Goal: Task Accomplishment & Management: Manage account settings

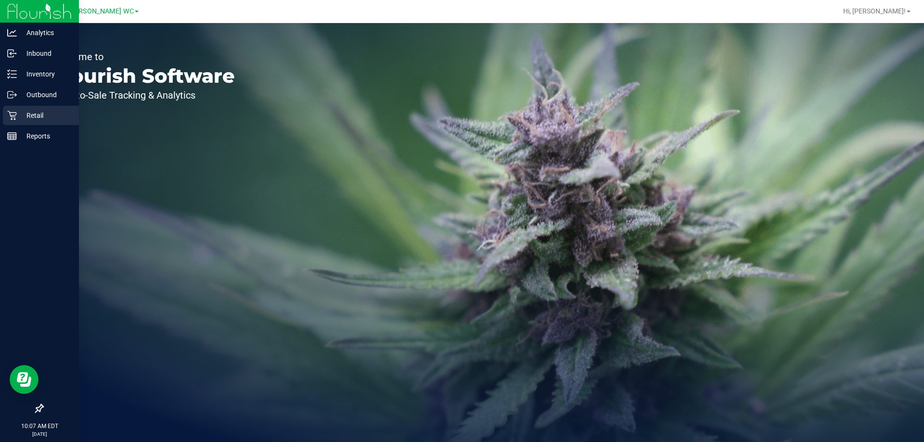
click at [25, 112] on p "Retail" at bounding box center [46, 116] width 58 height 12
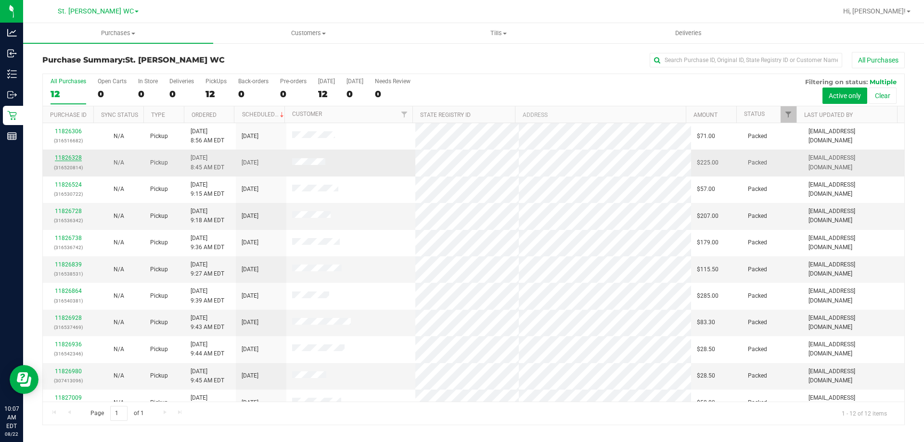
click at [70, 156] on link "11826328" at bounding box center [68, 157] width 27 height 7
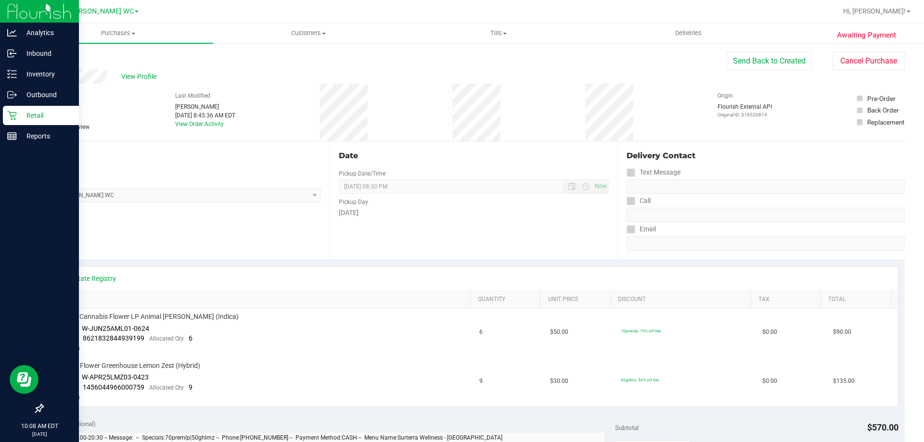
click at [56, 112] on p "Retail" at bounding box center [46, 116] width 58 height 12
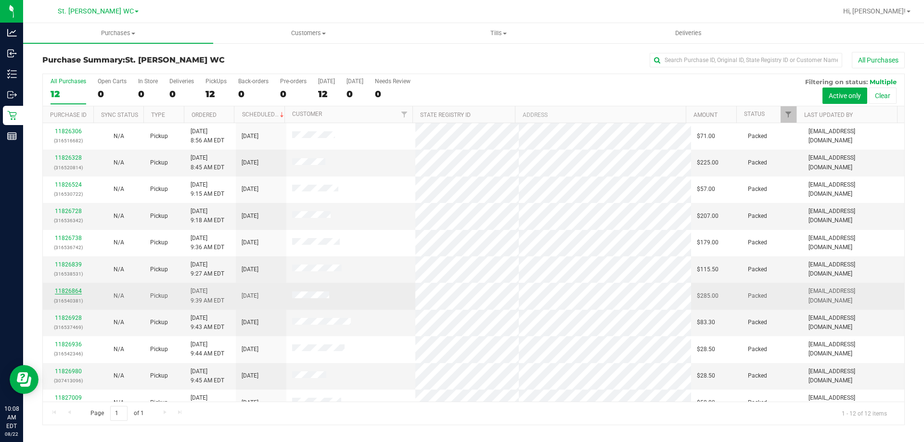
click at [68, 292] on link "11826864" at bounding box center [68, 291] width 27 height 7
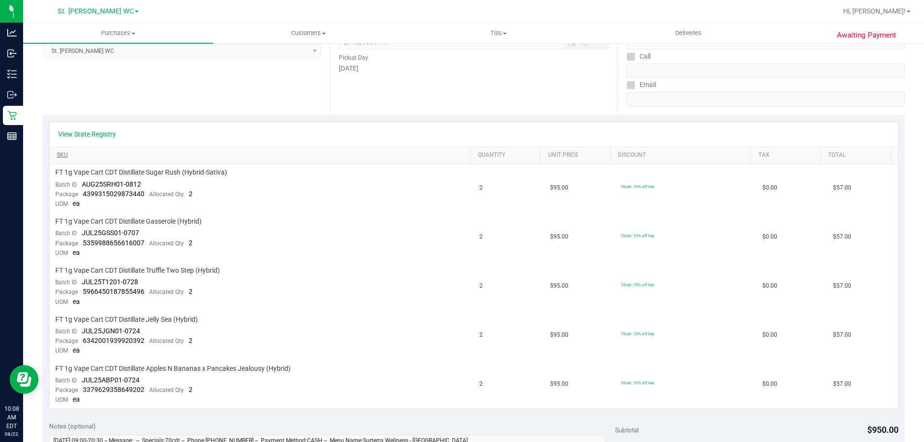
scroll to position [192, 0]
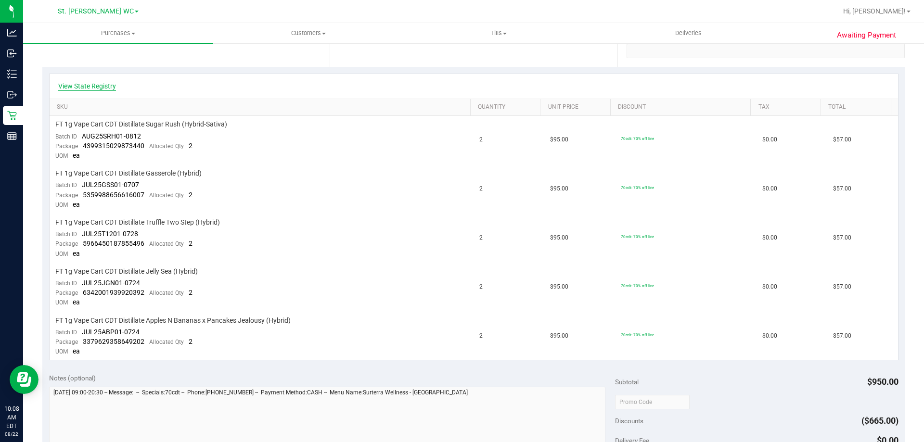
click at [89, 81] on link "View State Registry" at bounding box center [87, 86] width 58 height 10
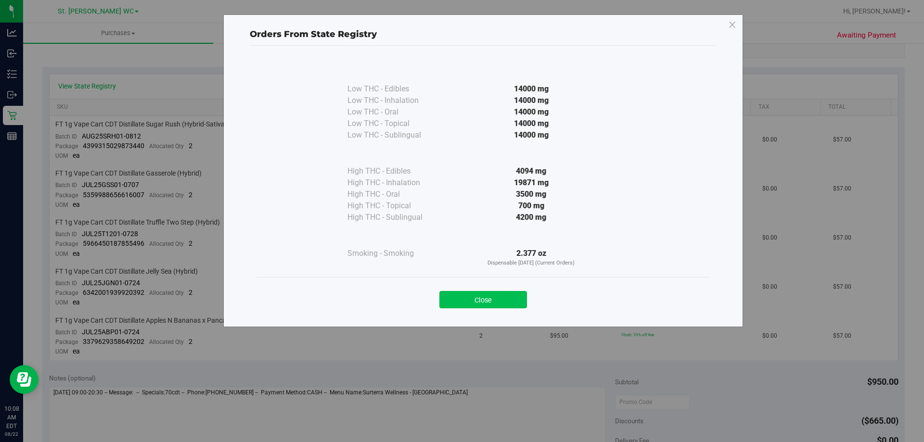
click at [495, 294] on button "Close" at bounding box center [483, 299] width 88 height 17
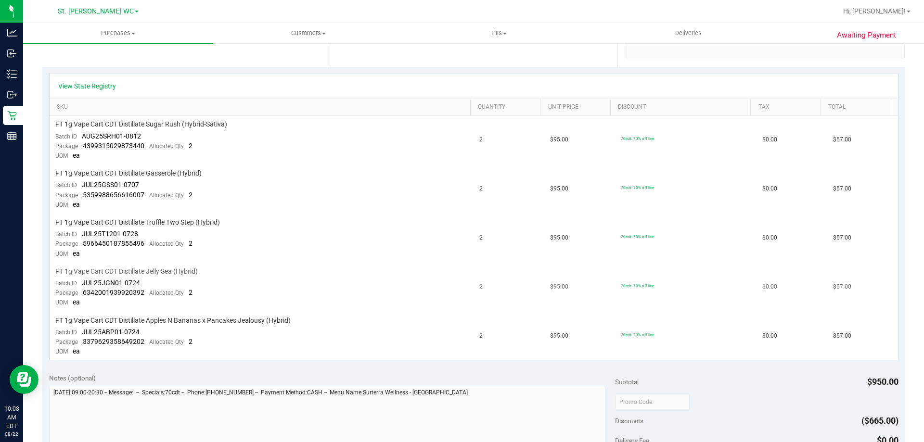
scroll to position [0, 0]
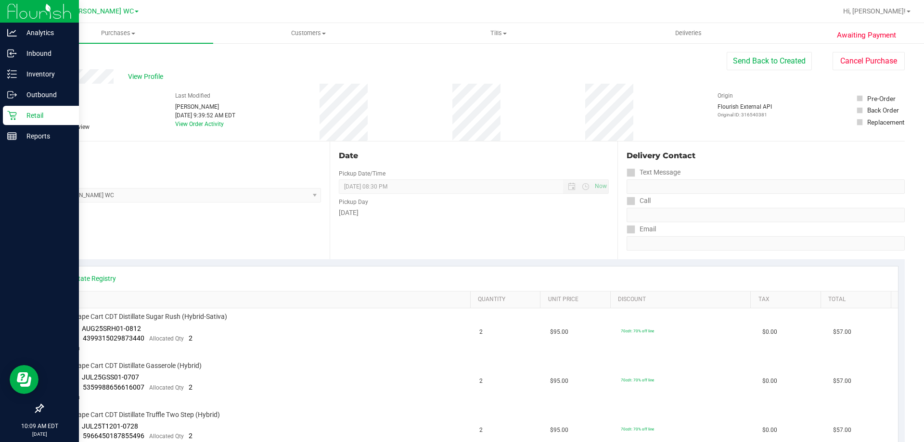
click at [9, 117] on icon at bounding box center [12, 116] width 10 height 10
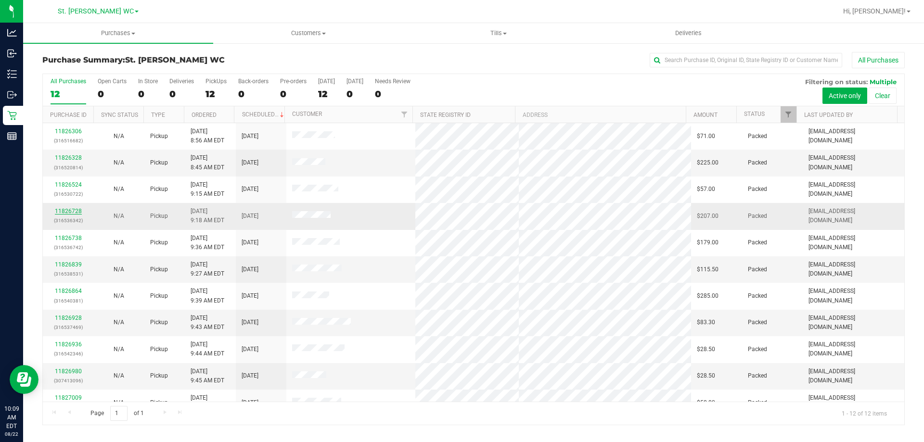
click at [60, 214] on link "11826728" at bounding box center [68, 211] width 27 height 7
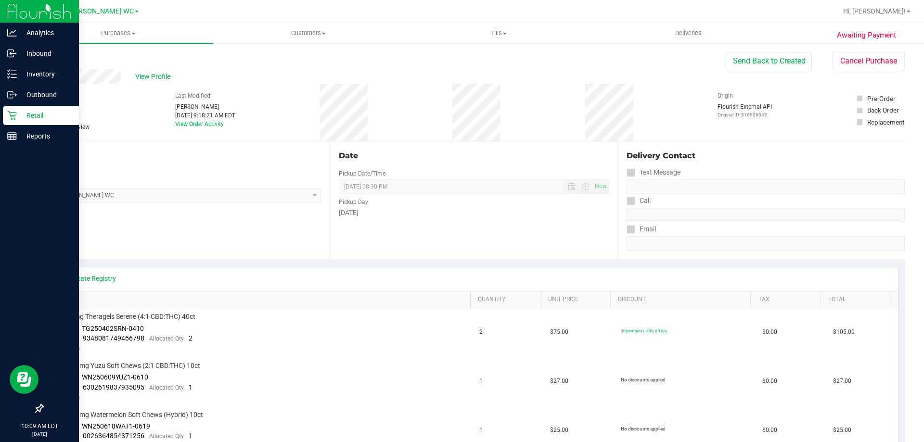
click at [47, 116] on p "Retail" at bounding box center [46, 116] width 58 height 12
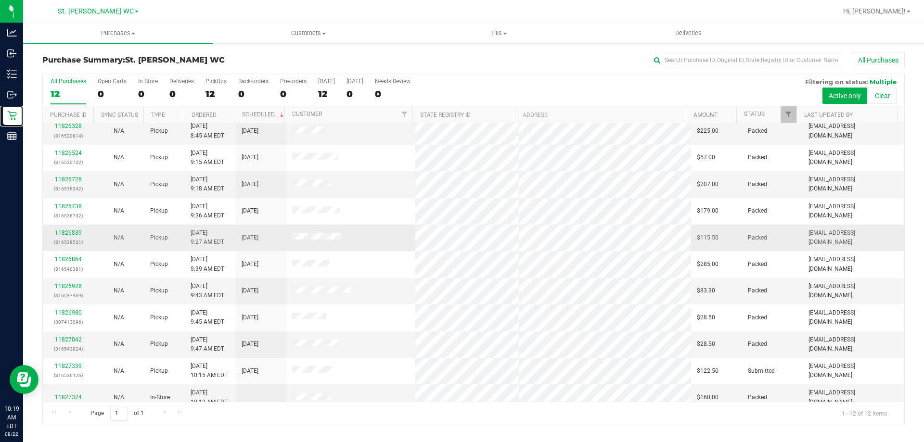
scroll to position [41, 0]
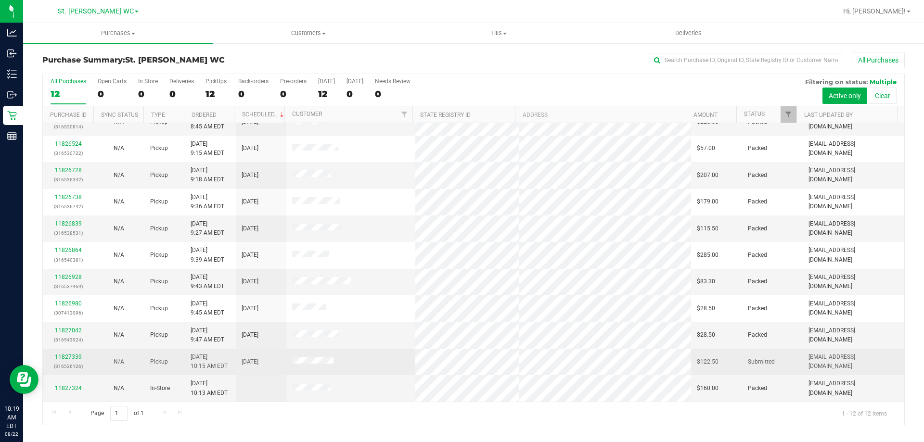
click at [70, 358] on link "11827339" at bounding box center [68, 357] width 27 height 7
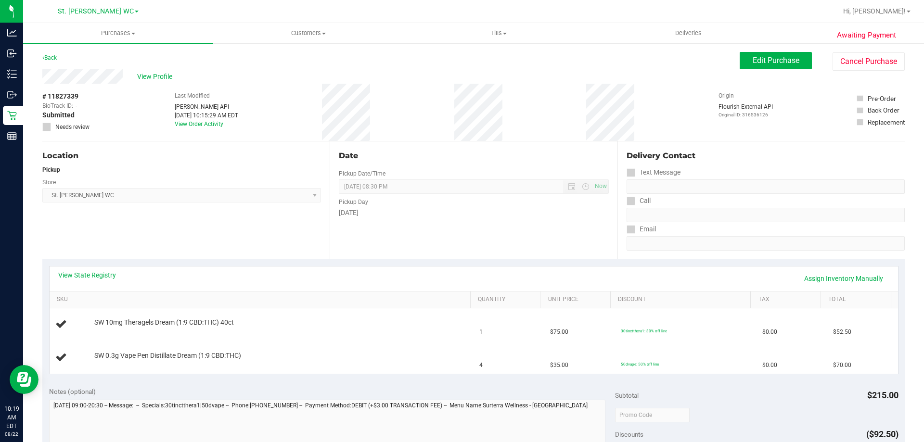
click at [94, 269] on div "View State Registry Assign Inventory Manually" at bounding box center [474, 279] width 848 height 25
click at [93, 277] on link "View State Registry" at bounding box center [87, 275] width 58 height 10
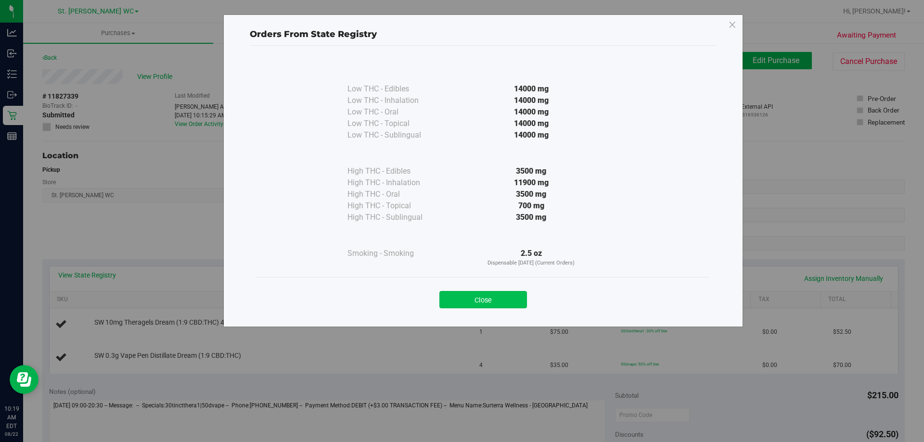
click at [477, 299] on button "Close" at bounding box center [483, 299] width 88 height 17
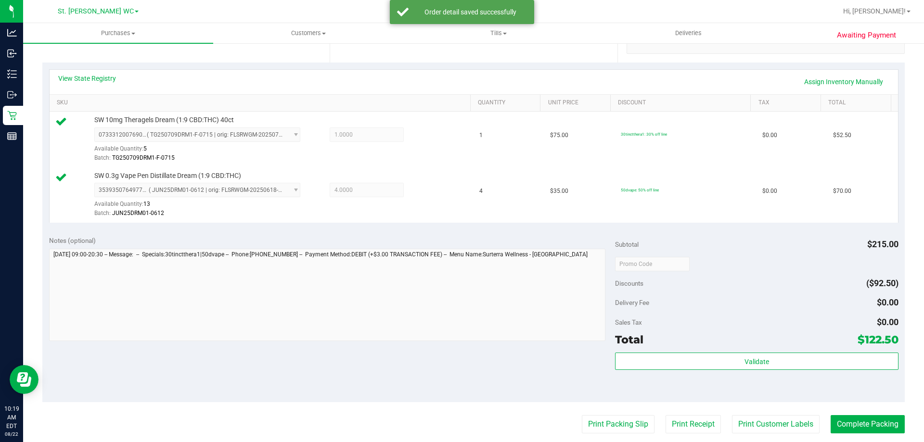
scroll to position [237, 0]
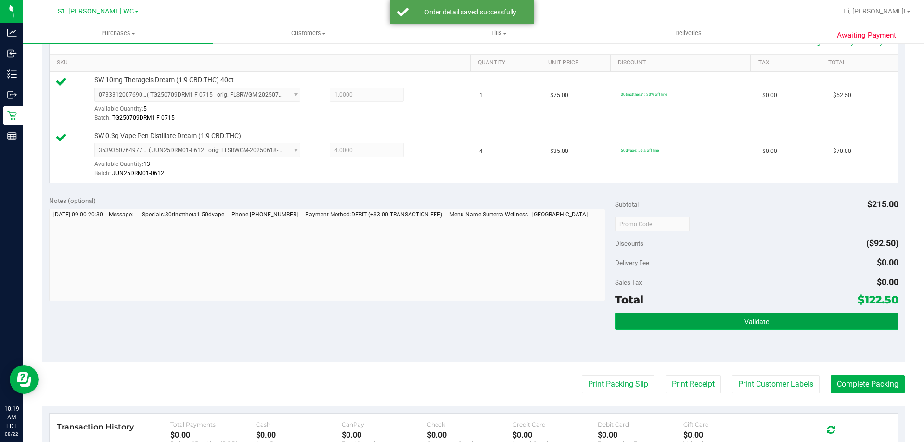
click at [760, 314] on button "Validate" at bounding box center [756, 321] width 283 height 17
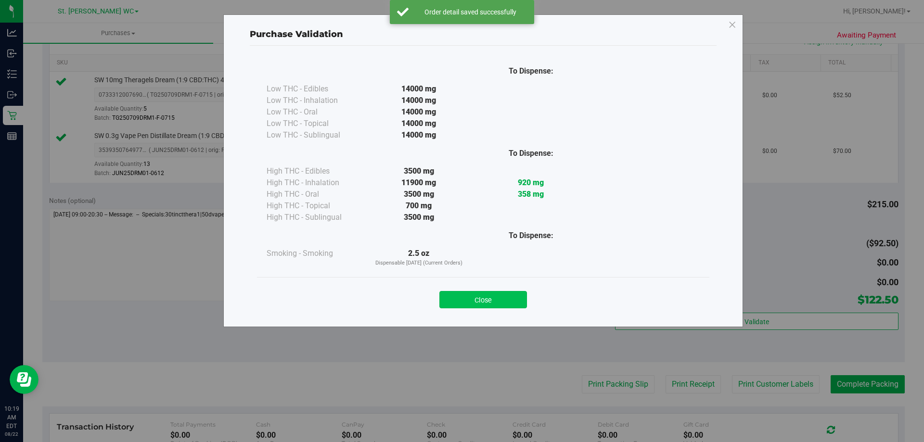
click at [470, 297] on button "Close" at bounding box center [483, 299] width 88 height 17
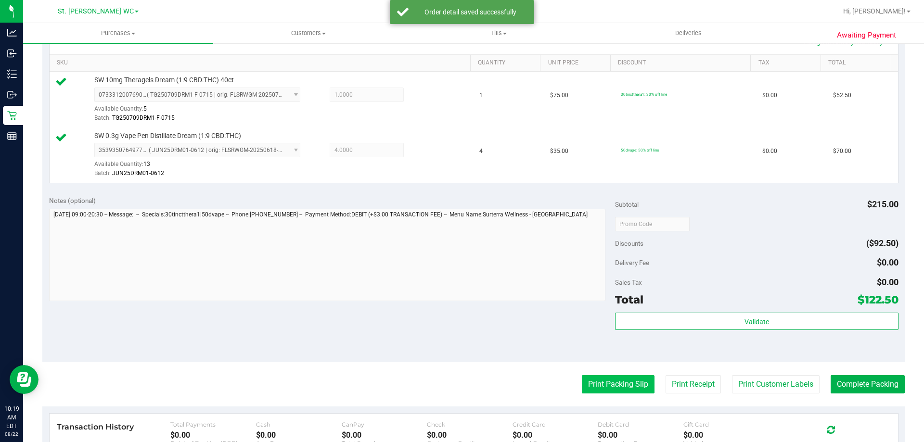
click at [621, 388] on button "Print Packing Slip" at bounding box center [618, 384] width 73 height 18
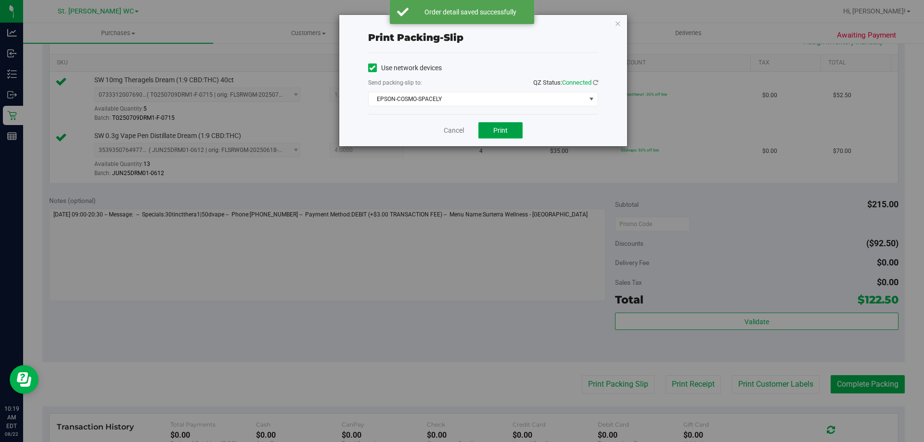
click at [496, 138] on button "Print" at bounding box center [500, 130] width 44 height 16
click at [472, 95] on span "EPSON-COSMO-SPACELY" at bounding box center [477, 98] width 217 height 13
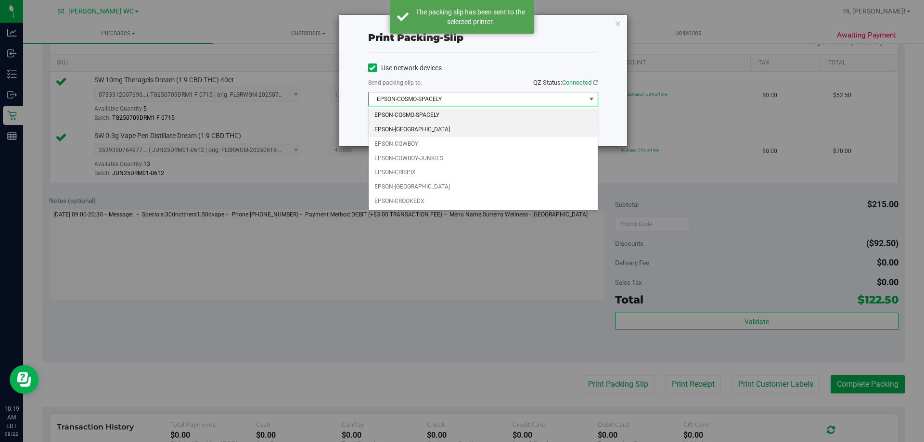
click at [453, 127] on li "EPSON-[GEOGRAPHIC_DATA]" at bounding box center [483, 130] width 229 height 14
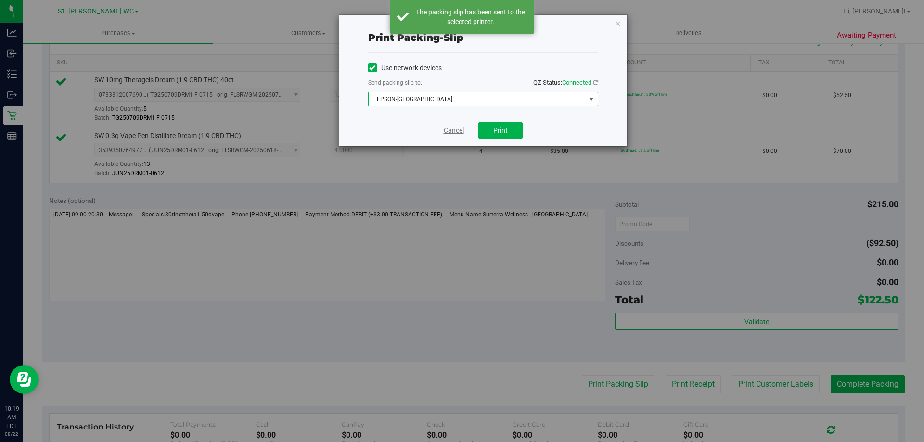
click at [459, 129] on link "Cancel" at bounding box center [454, 131] width 20 height 10
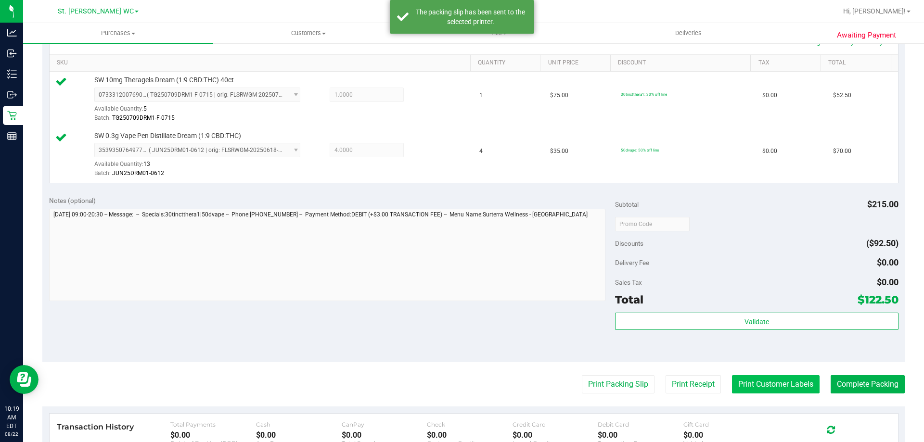
click at [775, 380] on button "Print Customer Labels" at bounding box center [776, 384] width 88 height 18
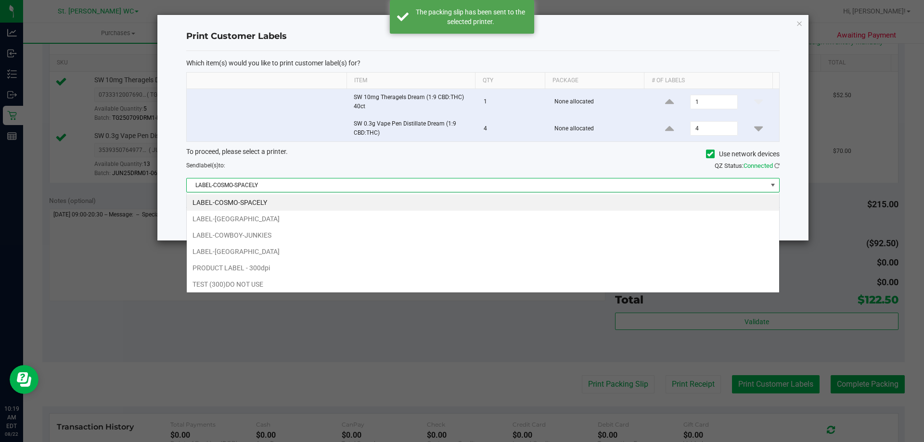
scroll to position [14, 593]
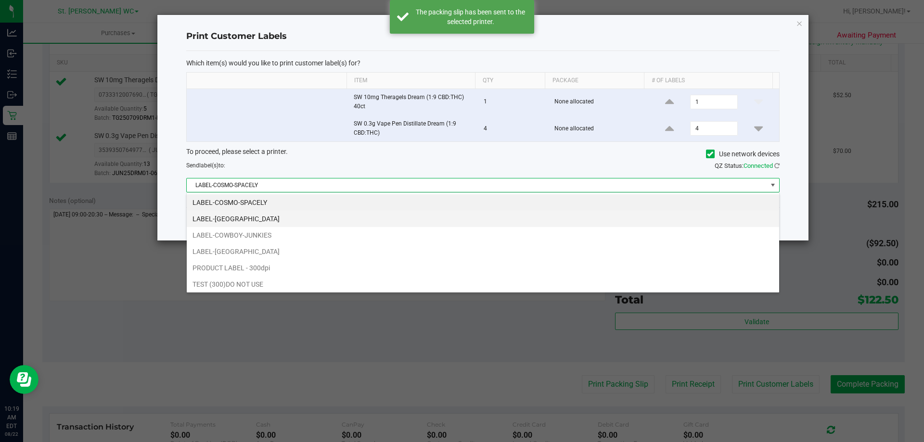
click at [335, 218] on li "LABEL-[GEOGRAPHIC_DATA]" at bounding box center [483, 219] width 592 height 16
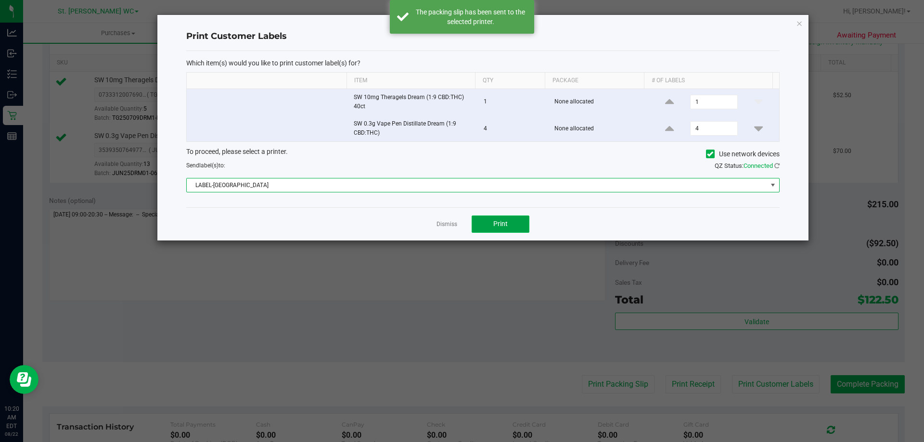
click at [513, 225] on button "Print" at bounding box center [500, 224] width 58 height 17
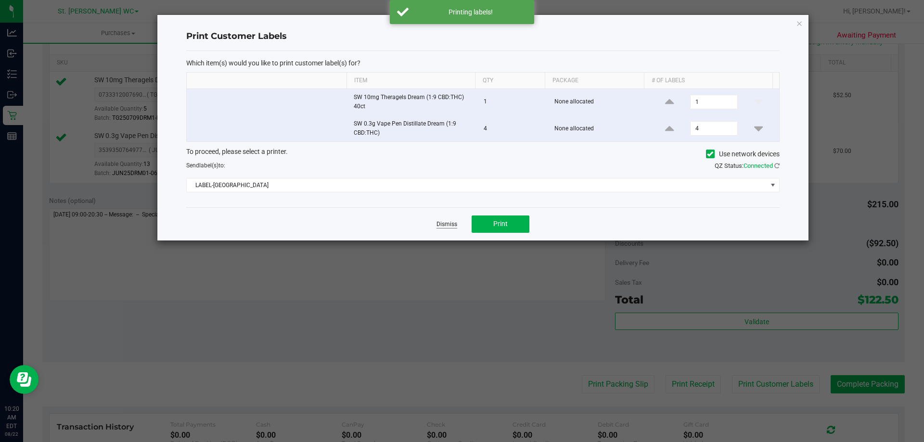
click at [439, 227] on link "Dismiss" at bounding box center [446, 224] width 21 height 8
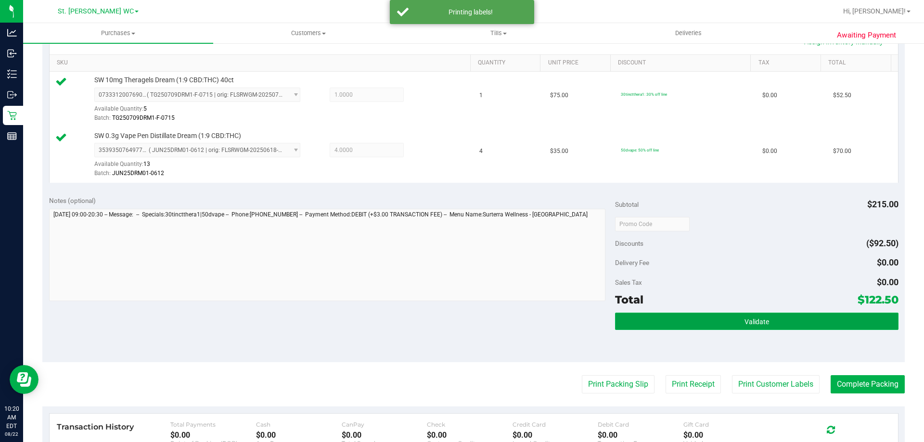
click at [800, 317] on button "Validate" at bounding box center [756, 321] width 283 height 17
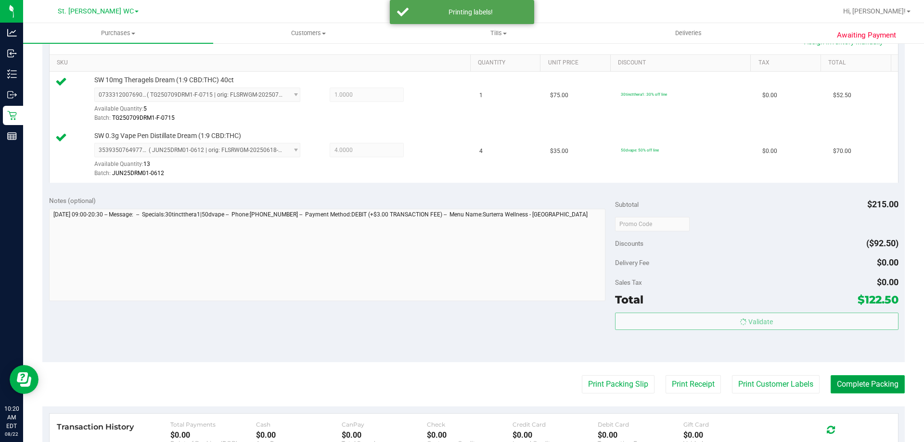
click at [864, 381] on button "Complete Packing" at bounding box center [867, 384] width 74 height 18
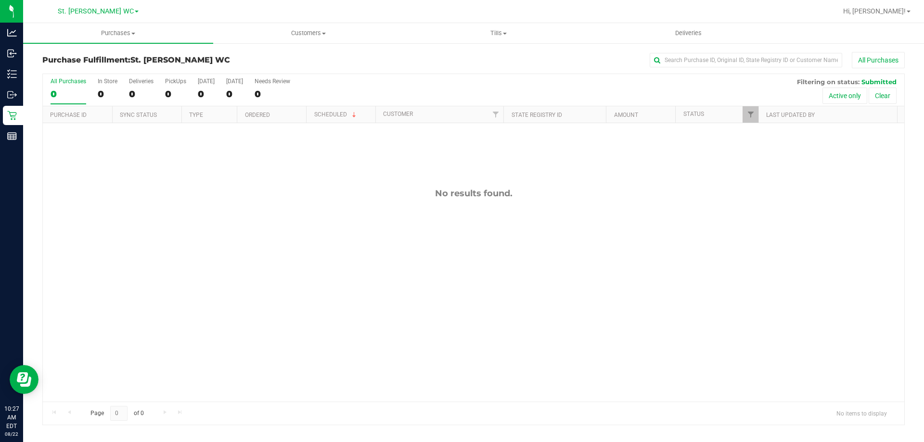
click at [372, 81] on div "All Purchases 0 In Store 0 Deliveries 0 PickUps 0 [DATE] 0 [DATE] 0 Needs Revie…" at bounding box center [473, 78] width 861 height 8
click at [602, 316] on div "11827447 (316555545) N/A Pickup [DATE] 10:29 AM EDT 8/22/2025 $40.00 Submitted …" at bounding box center [473, 262] width 861 height 279
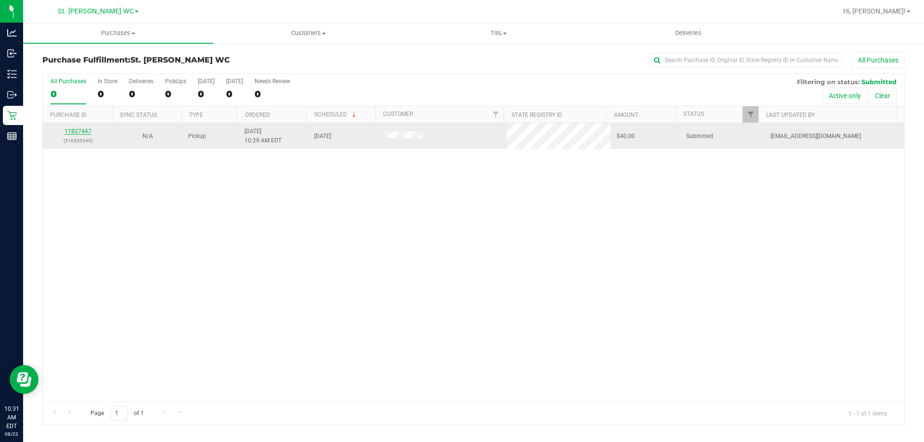
click at [76, 132] on link "11827447" at bounding box center [77, 131] width 27 height 7
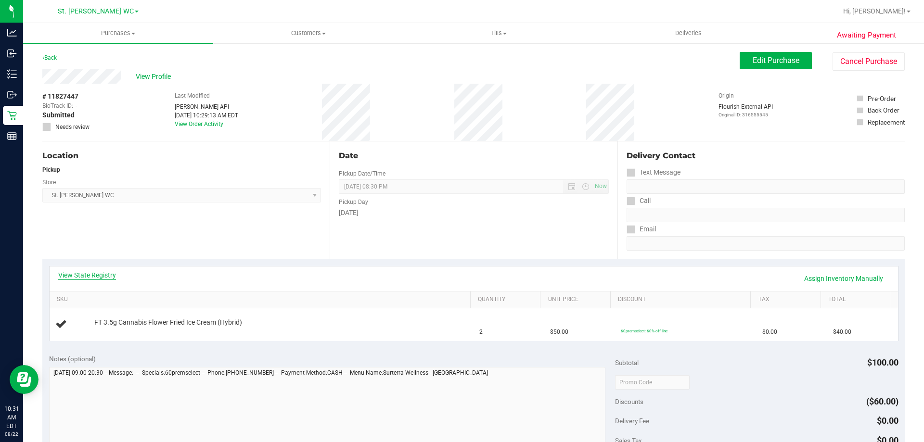
click at [89, 277] on link "View State Registry" at bounding box center [87, 275] width 58 height 10
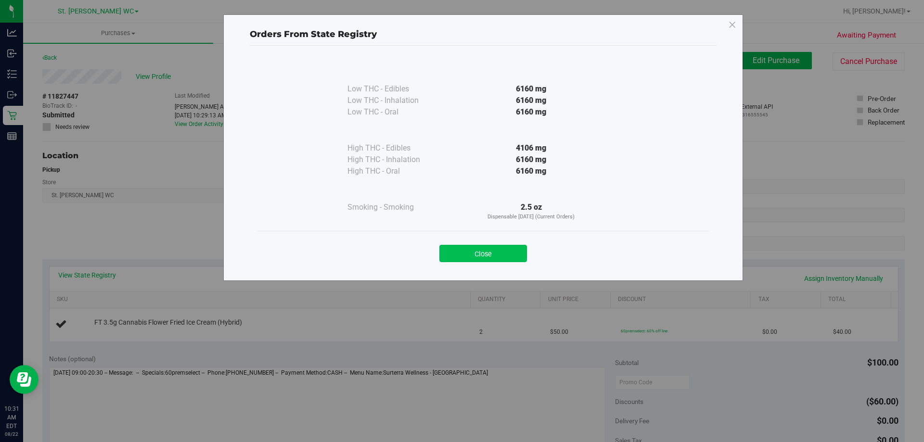
click at [496, 250] on button "Close" at bounding box center [483, 253] width 88 height 17
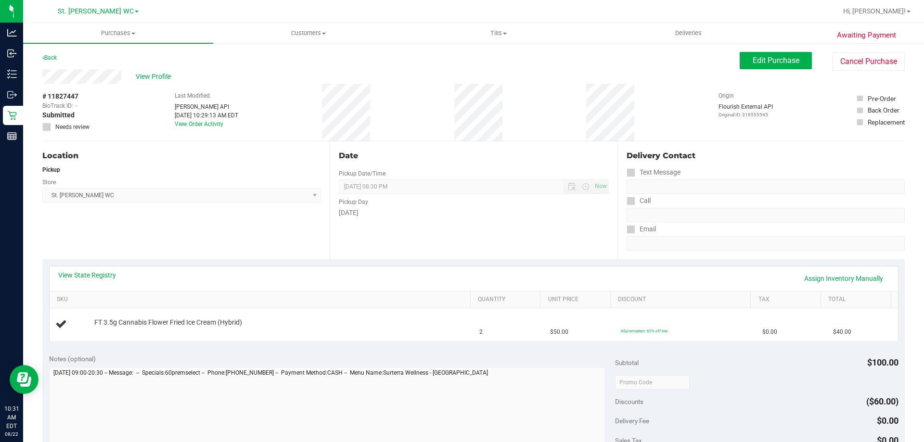
click at [458, 290] on div "View State Registry Assign Inventory Manually" at bounding box center [474, 279] width 848 height 25
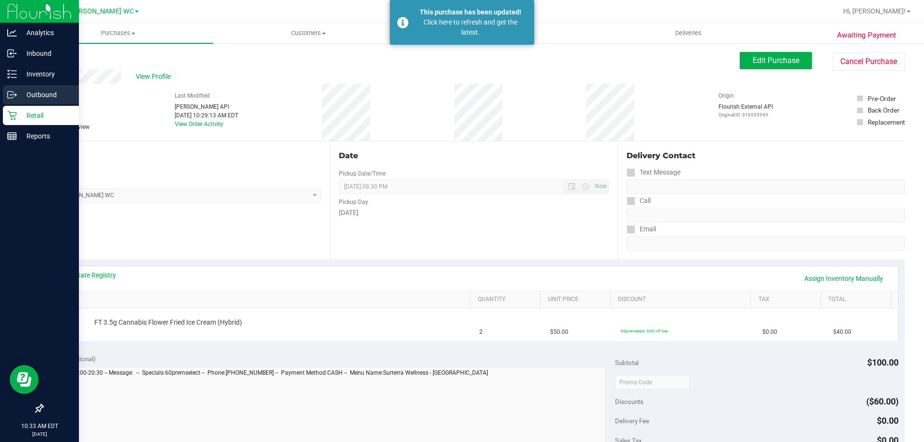
click at [19, 102] on div "Outbound" at bounding box center [41, 94] width 76 height 19
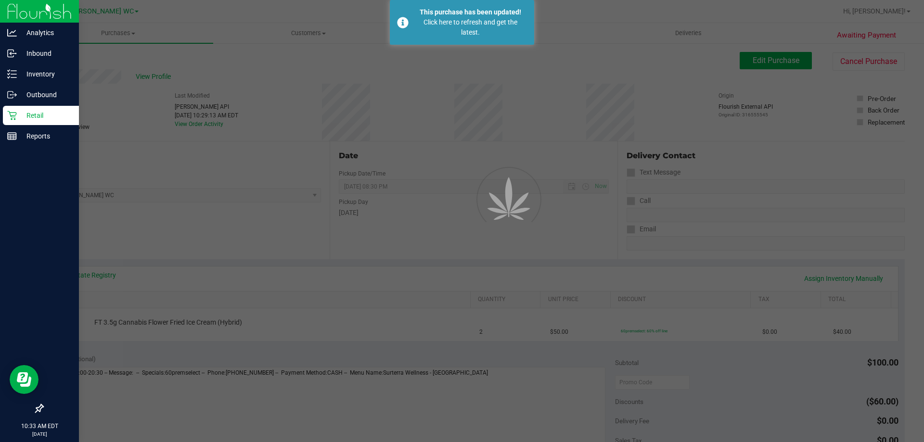
click at [31, 115] on p "Retail" at bounding box center [46, 116] width 58 height 12
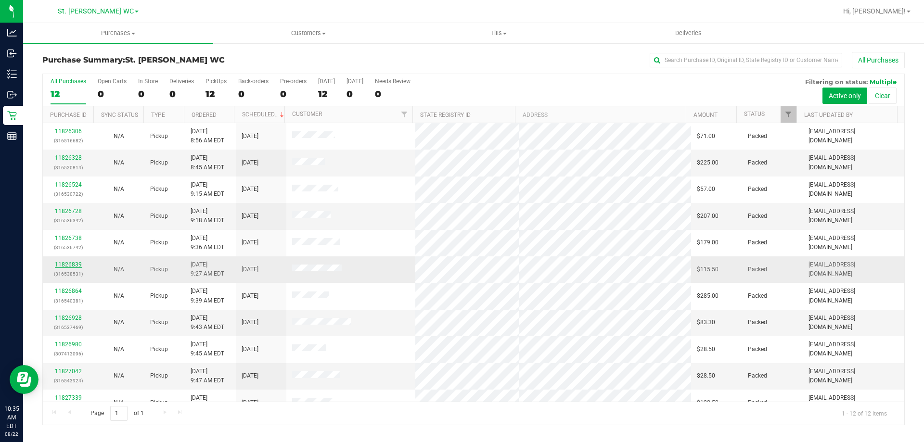
click at [71, 267] on link "11826839" at bounding box center [68, 264] width 27 height 7
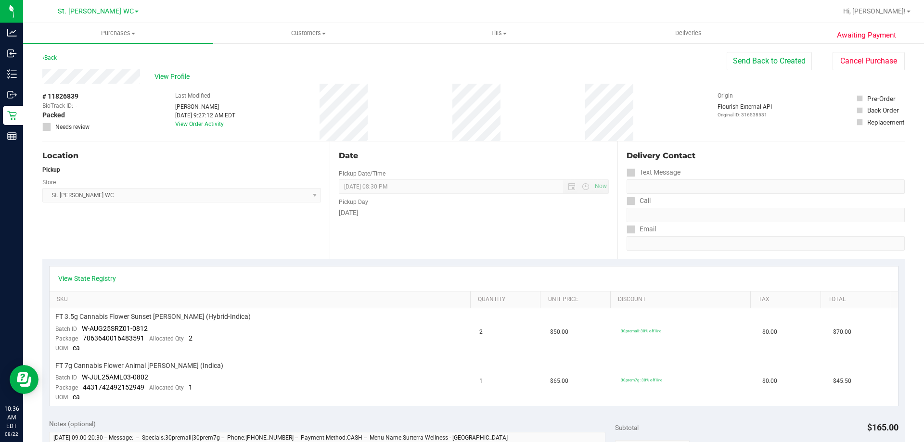
click at [77, 272] on div "View State Registry" at bounding box center [474, 279] width 848 height 25
click at [75, 272] on div "View State Registry" at bounding box center [474, 279] width 848 height 25
click at [81, 272] on div "View State Registry" at bounding box center [474, 279] width 848 height 25
click at [85, 277] on link "View State Registry" at bounding box center [87, 279] width 58 height 10
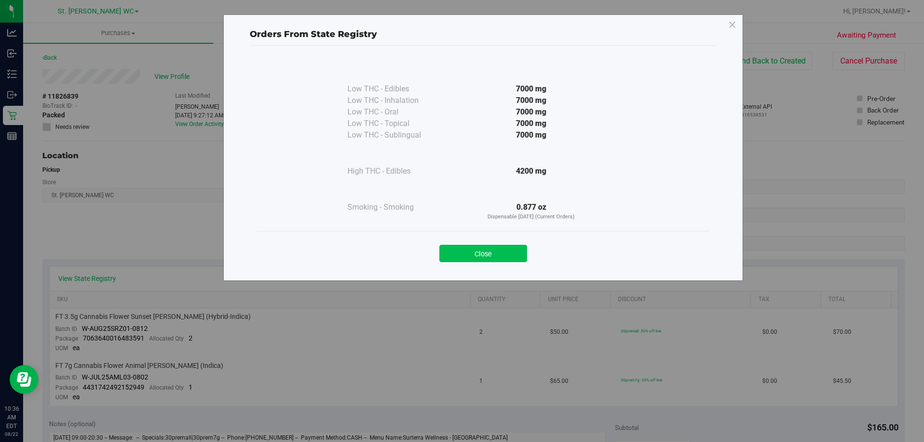
click at [504, 259] on button "Close" at bounding box center [483, 253] width 88 height 17
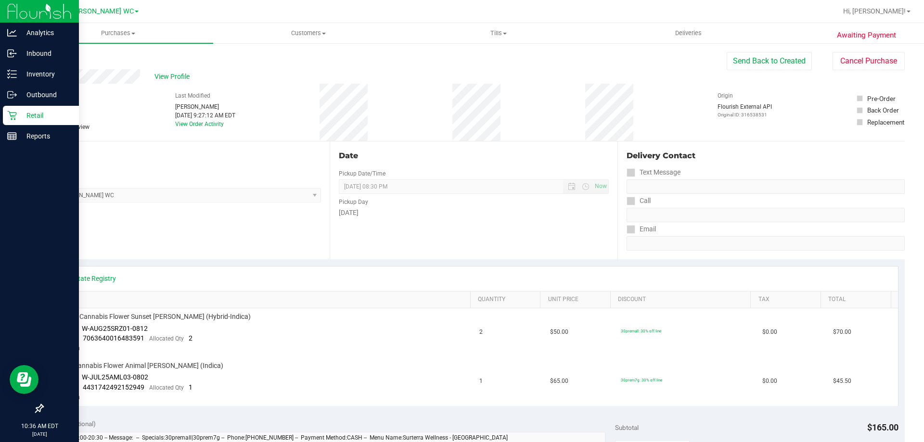
click at [22, 106] on div "Retail" at bounding box center [41, 115] width 76 height 19
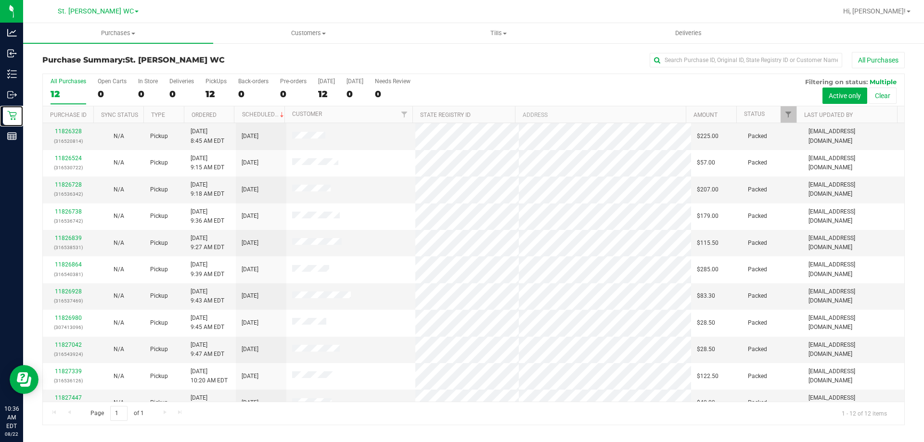
scroll to position [41, 0]
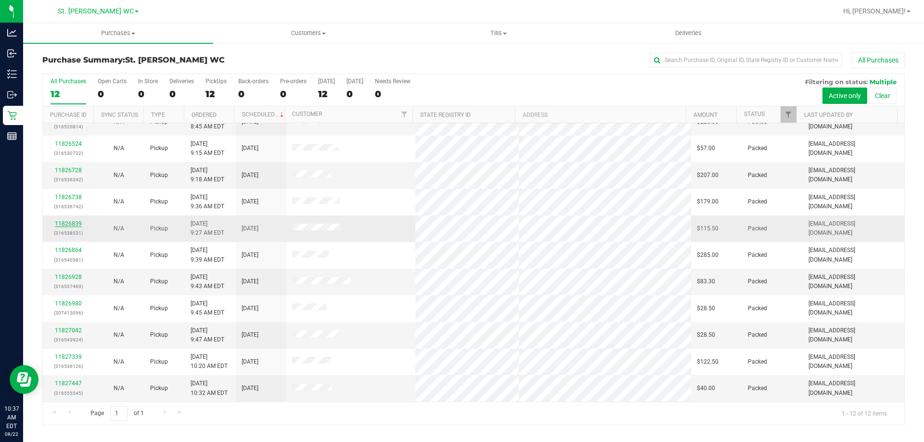
click at [75, 227] on link "11826839" at bounding box center [68, 223] width 27 height 7
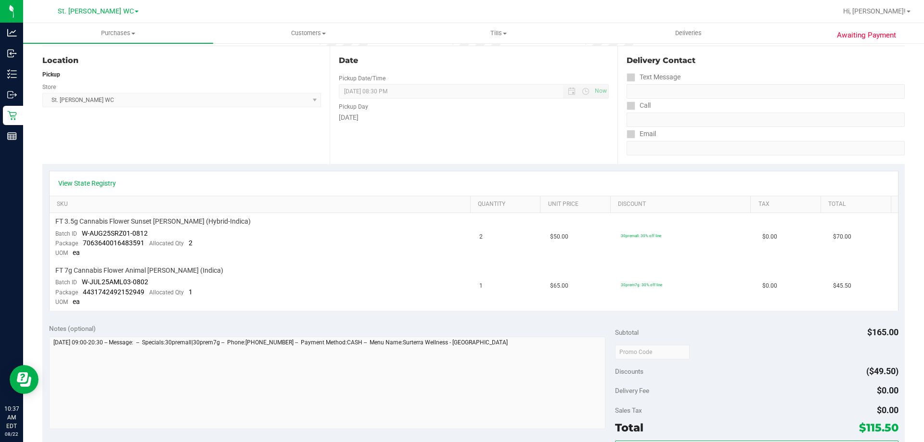
scroll to position [96, 0]
drag, startPoint x: 212, startPoint y: 277, endPoint x: 919, endPoint y: 283, distance: 706.7
click at [919, 283] on div "Purchases Summary of purchases Fulfillment All purchases Customers All customer…" at bounding box center [473, 232] width 901 height 419
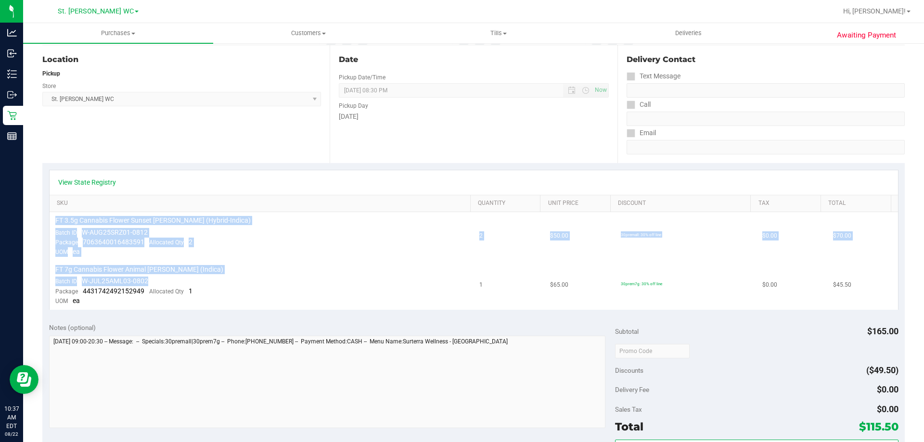
click at [581, 275] on td "$65.00" at bounding box center [579, 285] width 71 height 49
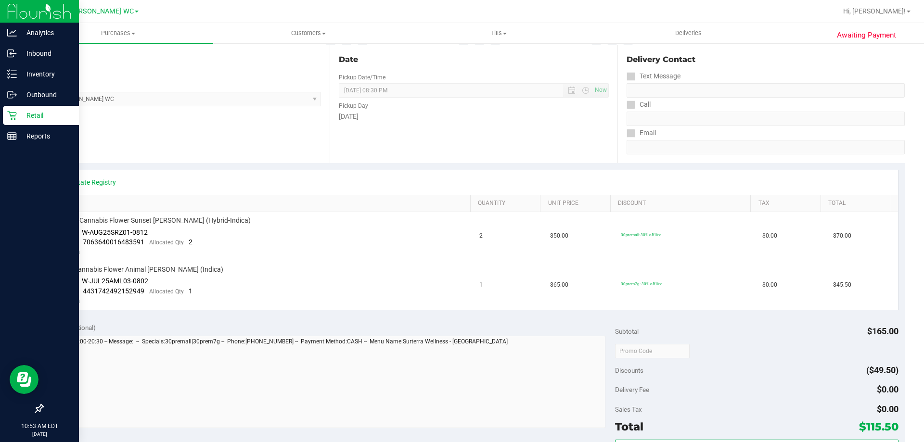
click at [10, 114] on icon at bounding box center [11, 115] width 9 height 9
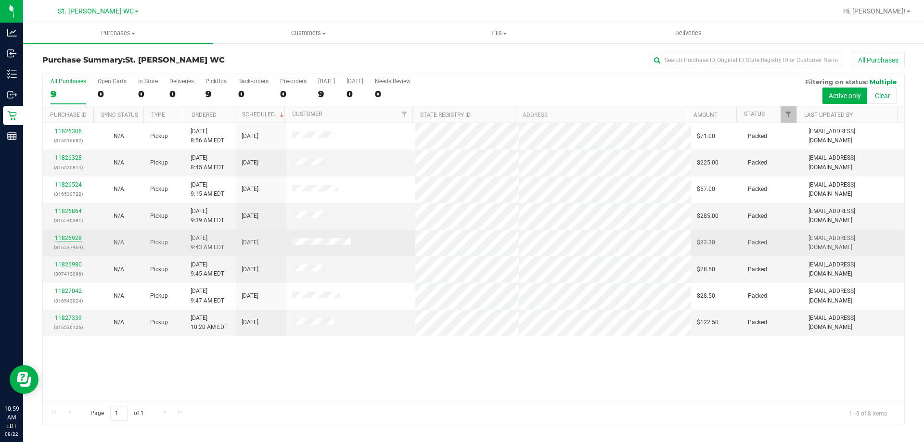
click at [67, 238] on link "11826928" at bounding box center [68, 238] width 27 height 7
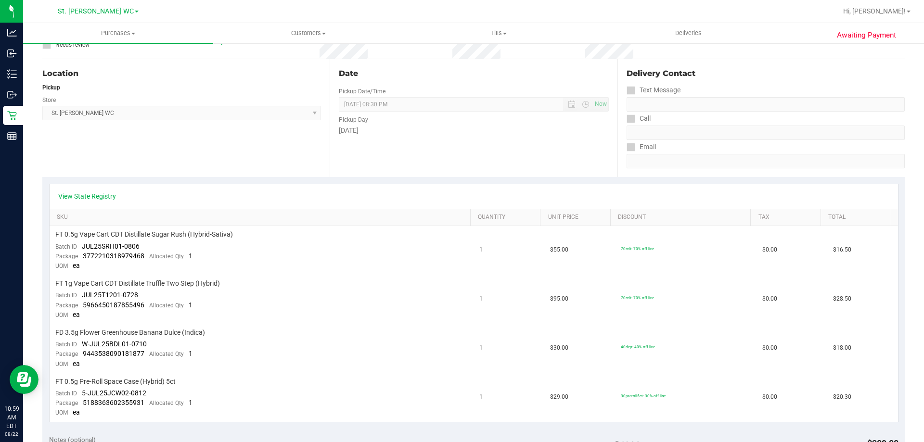
scroll to position [106, 0]
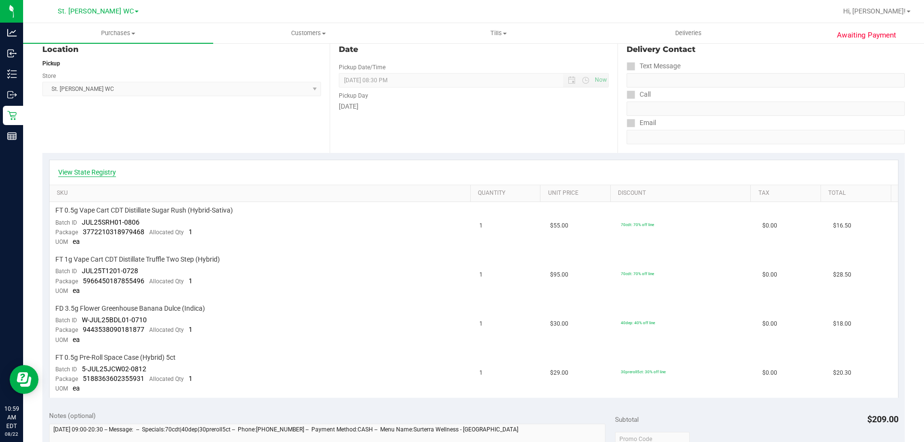
click at [101, 174] on link "View State Registry" at bounding box center [87, 172] width 58 height 10
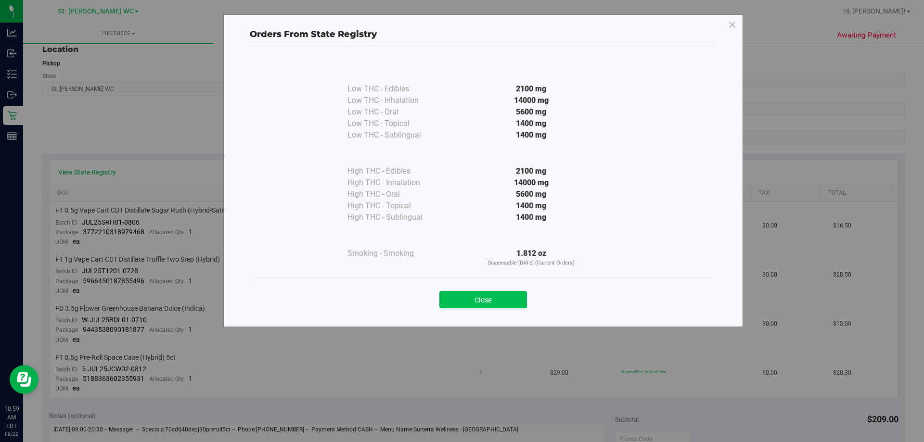
click at [467, 306] on button "Close" at bounding box center [483, 299] width 88 height 17
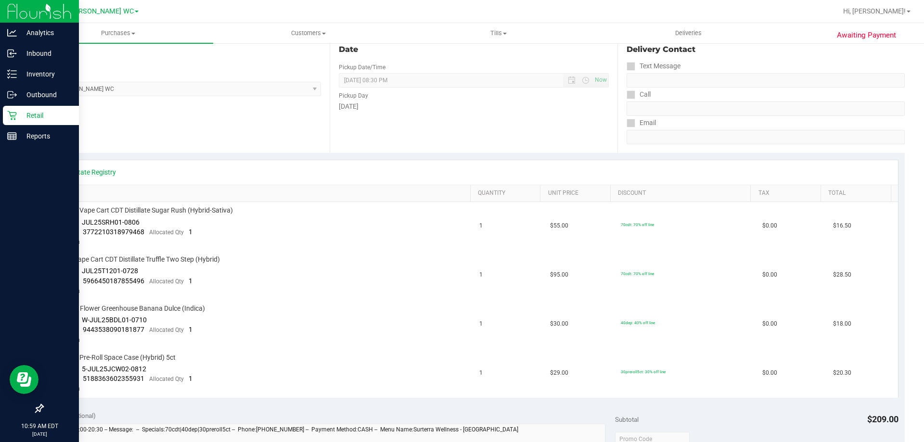
click at [14, 115] on icon at bounding box center [11, 115] width 9 height 9
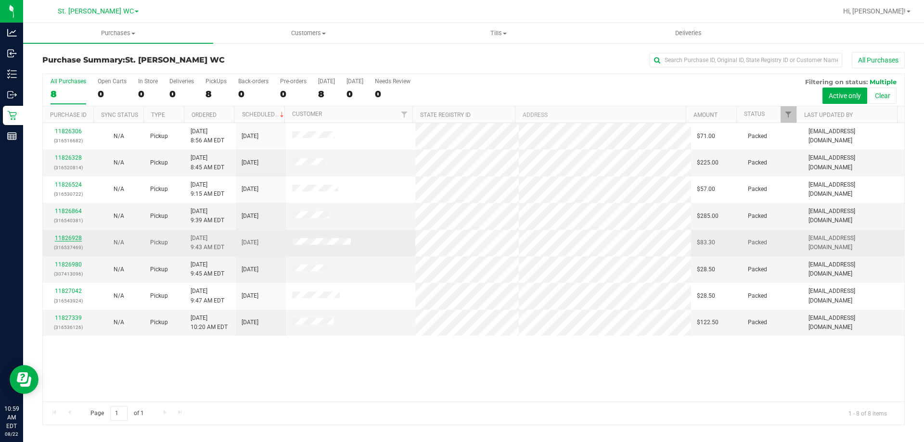
click at [73, 239] on link "11826928" at bounding box center [68, 238] width 27 height 7
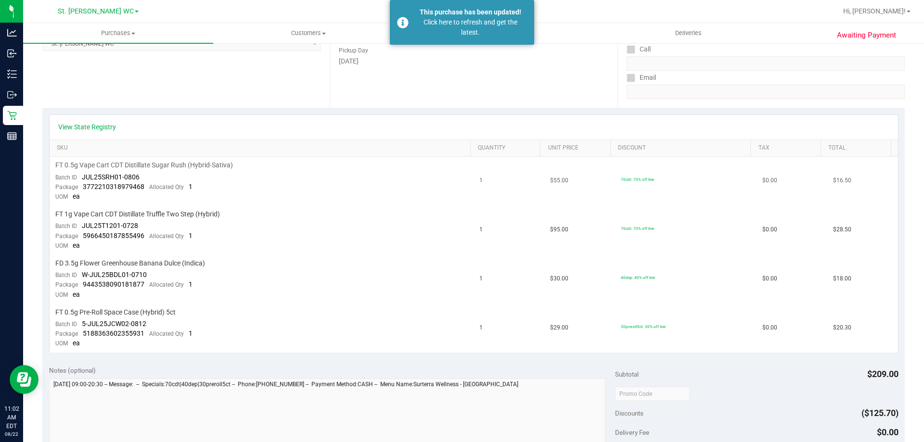
scroll to position [241, 0]
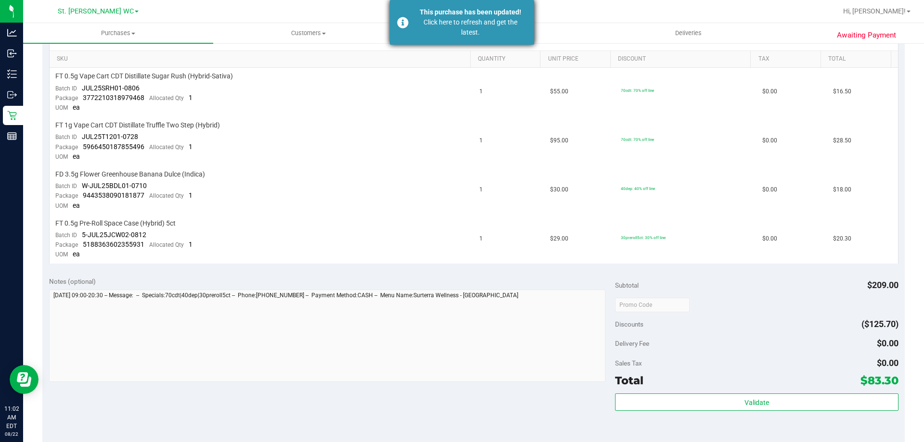
click at [456, 29] on div "Click here to refresh and get the latest." at bounding box center [470, 27] width 113 height 20
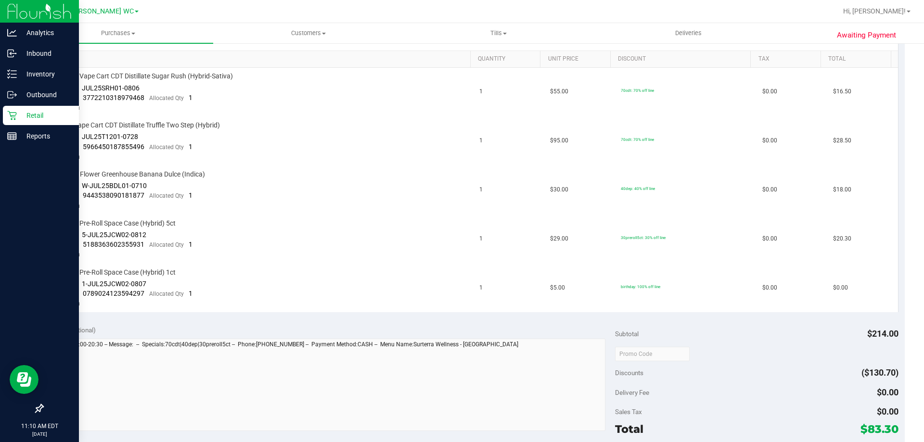
click at [25, 110] on p "Retail" at bounding box center [46, 116] width 58 height 12
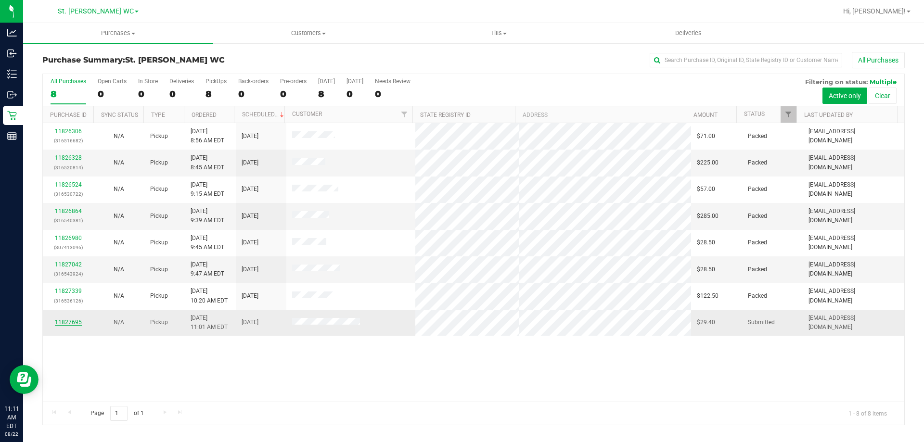
click at [68, 322] on link "11827695" at bounding box center [68, 322] width 27 height 7
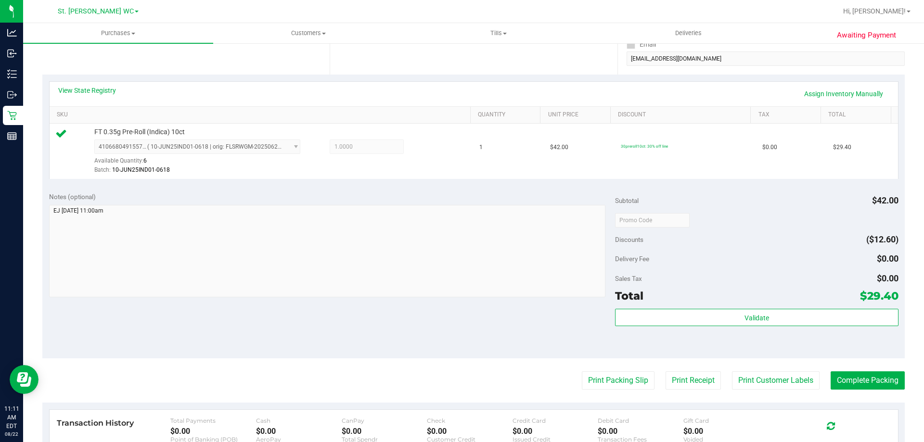
scroll to position [187, 0]
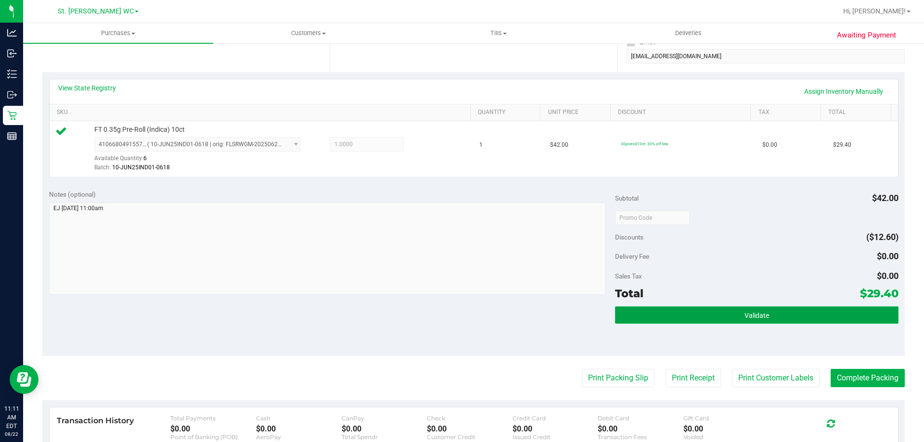
click at [788, 317] on button "Validate" at bounding box center [756, 314] width 283 height 17
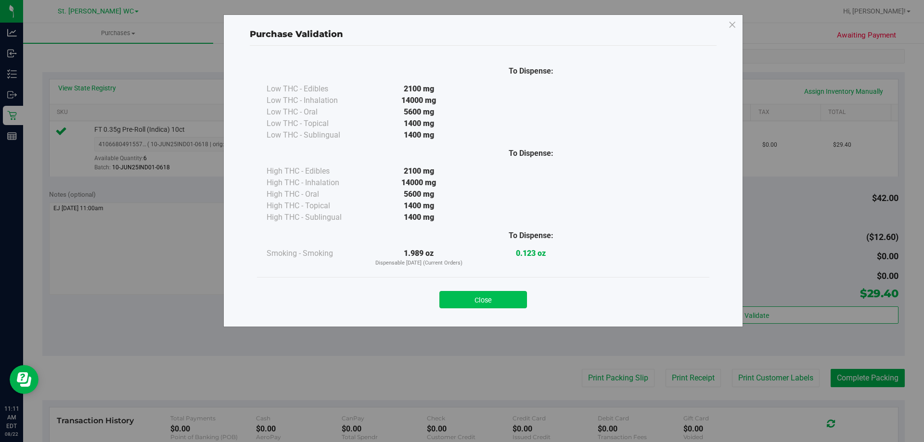
click at [467, 297] on button "Close" at bounding box center [483, 299] width 88 height 17
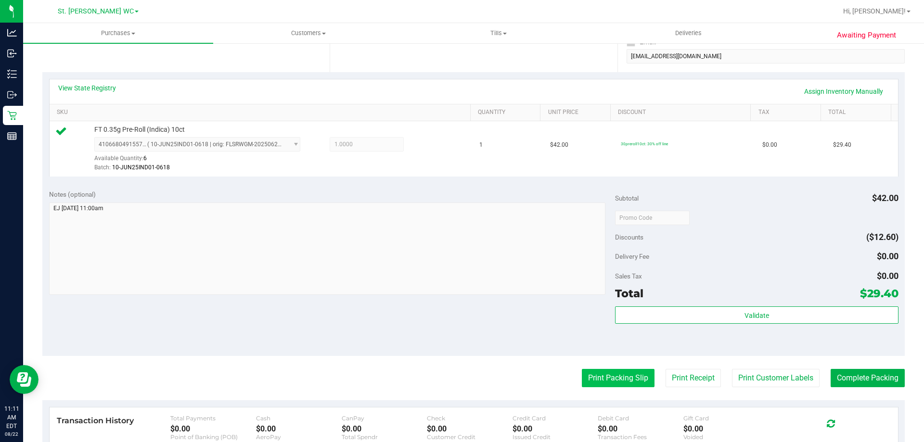
click at [610, 369] on button "Print Packing Slip" at bounding box center [618, 378] width 73 height 18
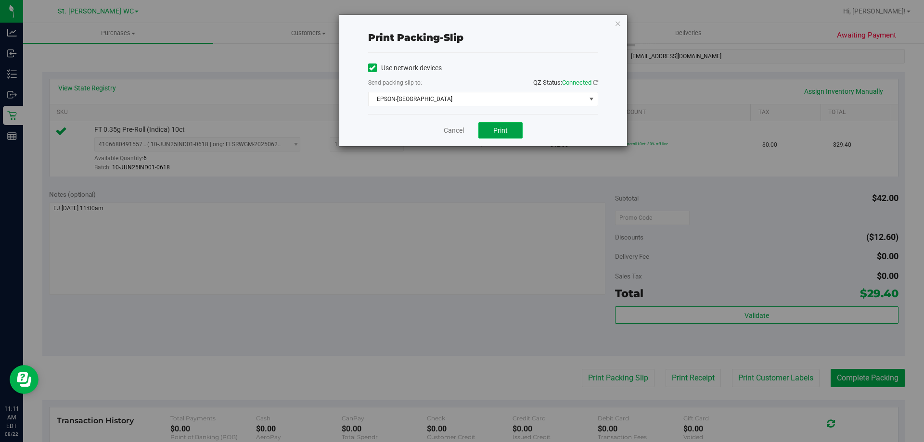
click at [499, 129] on span "Print" at bounding box center [500, 131] width 14 height 8
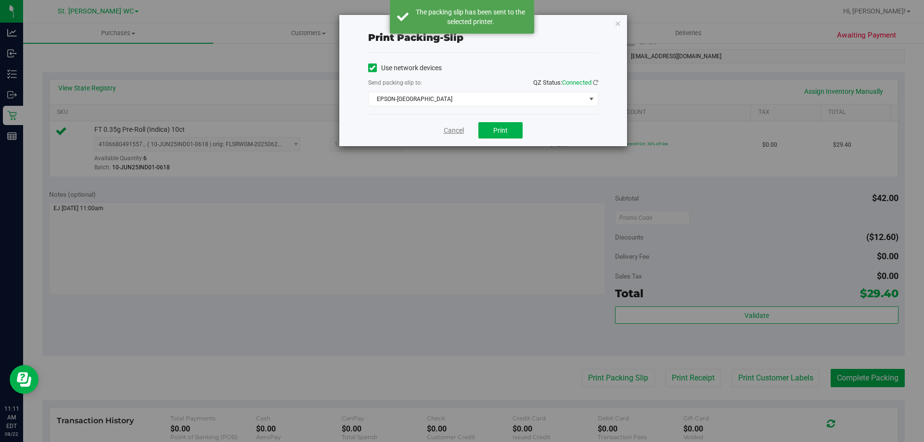
click at [449, 128] on link "Cancel" at bounding box center [454, 131] width 20 height 10
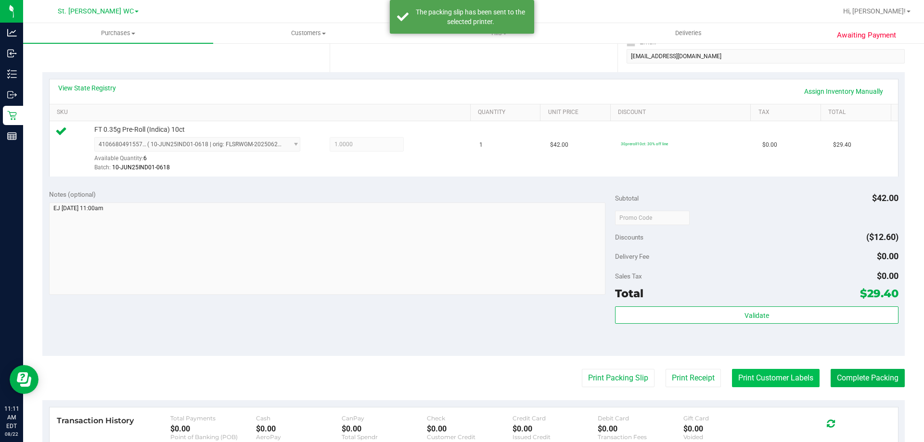
click at [780, 374] on button "Print Customer Labels" at bounding box center [776, 378] width 88 height 18
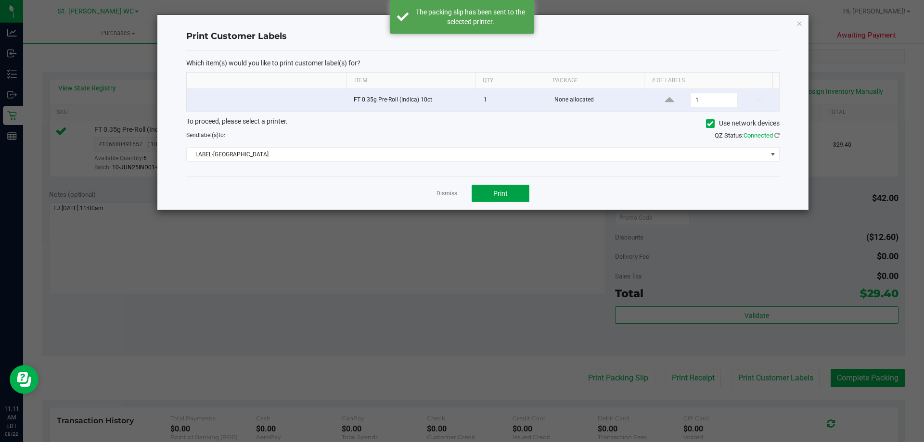
click at [515, 190] on button "Print" at bounding box center [500, 193] width 58 height 17
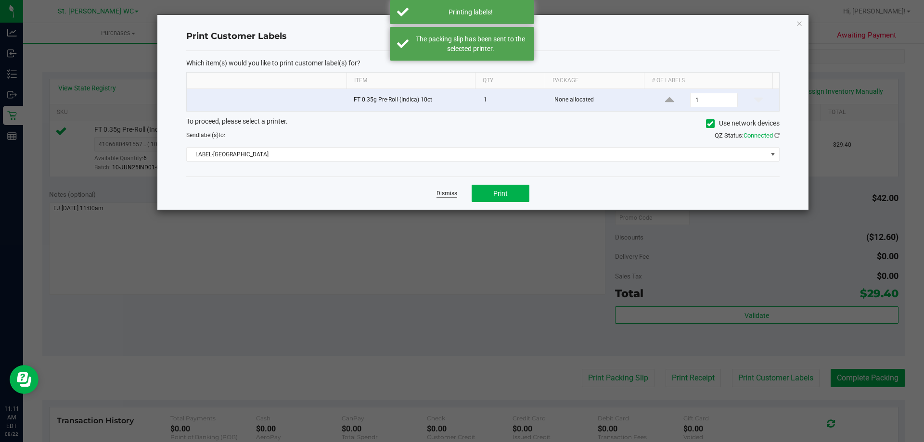
click at [437, 197] on link "Dismiss" at bounding box center [446, 194] width 21 height 8
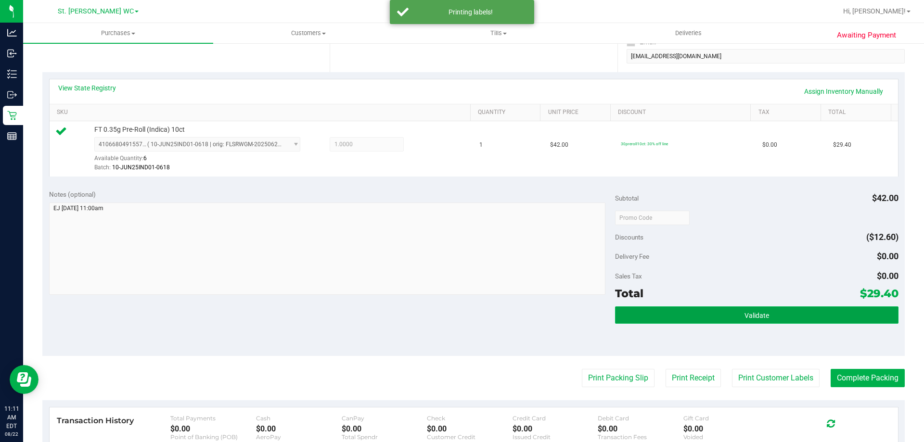
click at [756, 316] on span "Validate" at bounding box center [756, 316] width 25 height 8
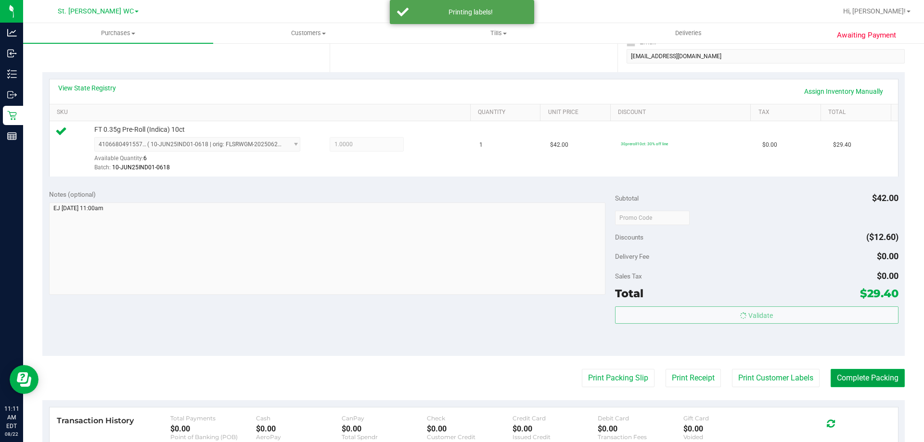
click at [848, 370] on button "Complete Packing" at bounding box center [867, 378] width 74 height 18
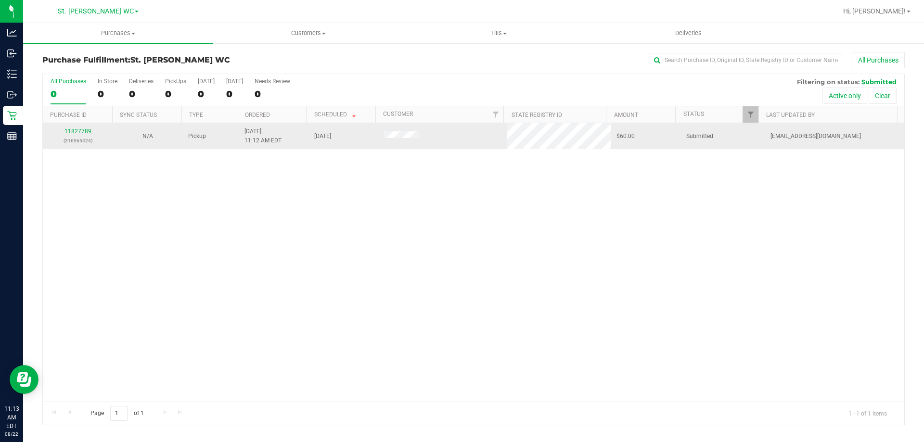
click at [69, 126] on td "11827789 (316565424)" at bounding box center [78, 136] width 70 height 26
click at [81, 131] on link "11827789" at bounding box center [77, 131] width 27 height 7
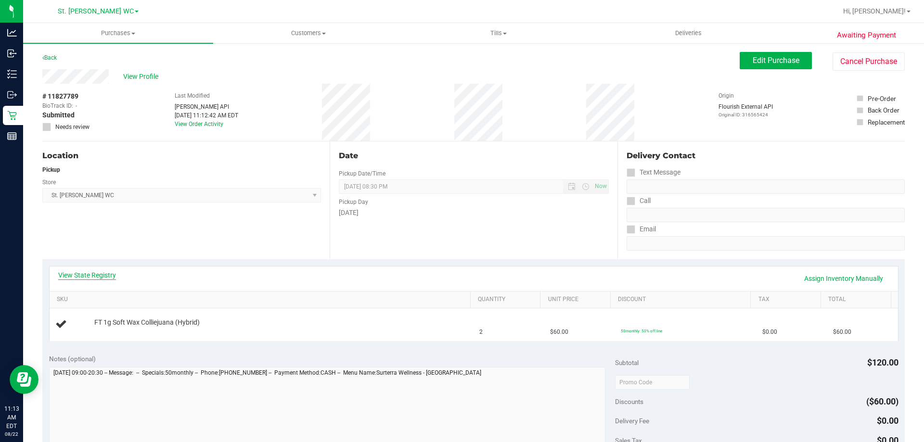
click at [111, 273] on link "View State Registry" at bounding box center [87, 275] width 58 height 10
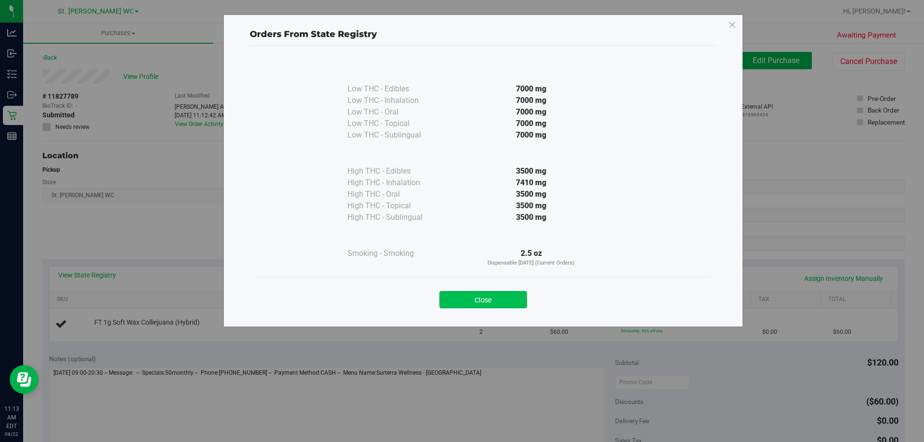
click at [481, 302] on button "Close" at bounding box center [483, 299] width 88 height 17
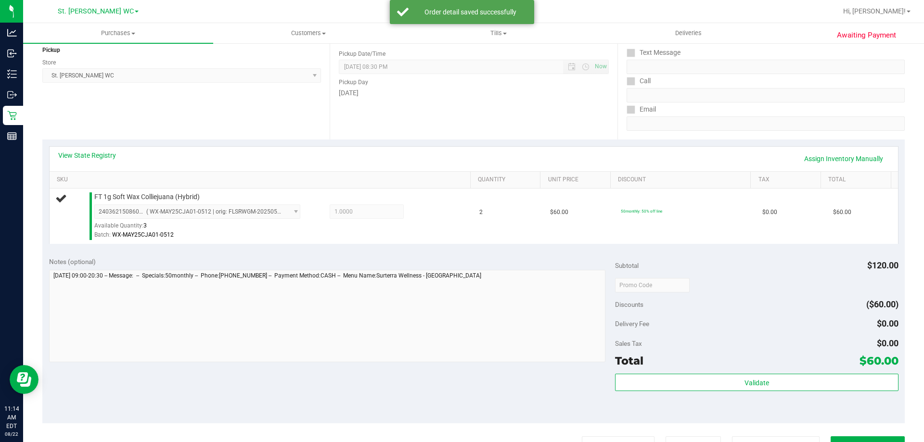
scroll to position [171, 0]
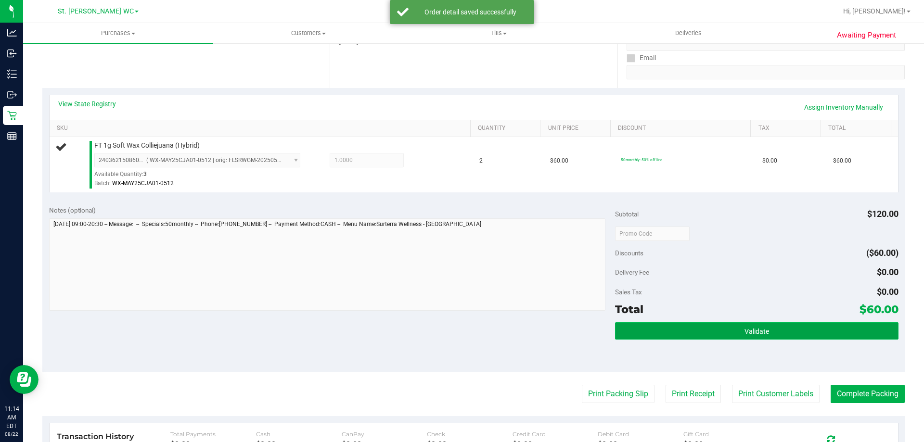
click at [794, 322] on button "Validate" at bounding box center [756, 330] width 283 height 17
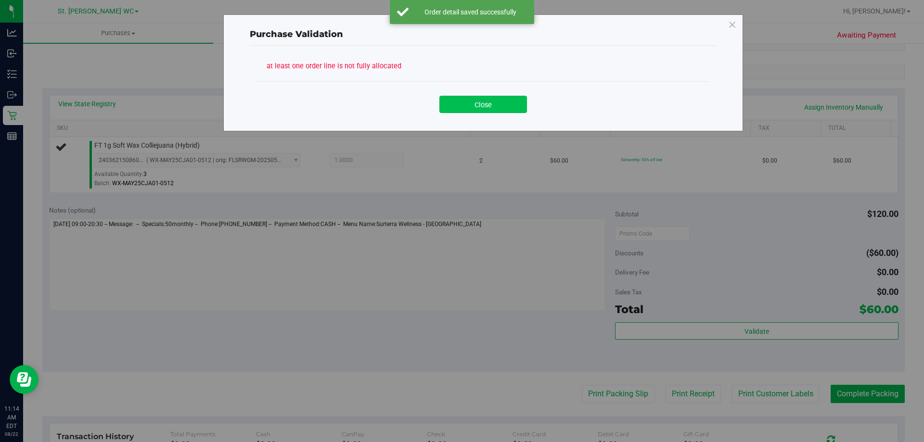
click at [486, 101] on button "Close" at bounding box center [483, 104] width 88 height 17
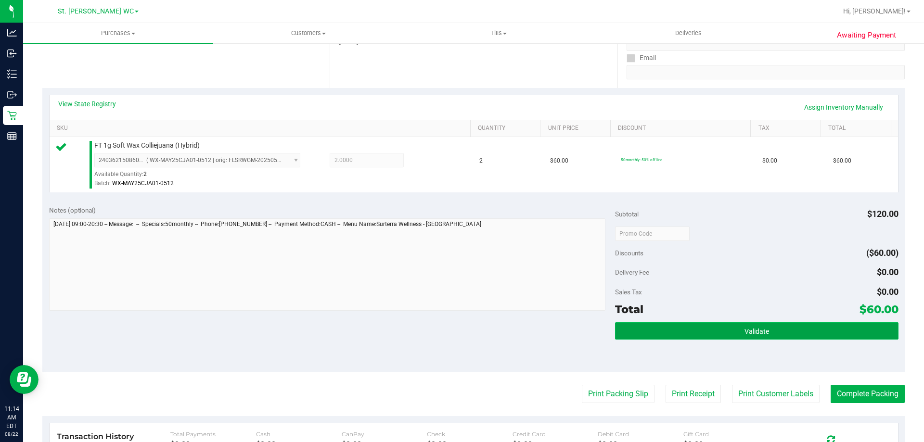
click at [788, 334] on button "Validate" at bounding box center [756, 330] width 283 height 17
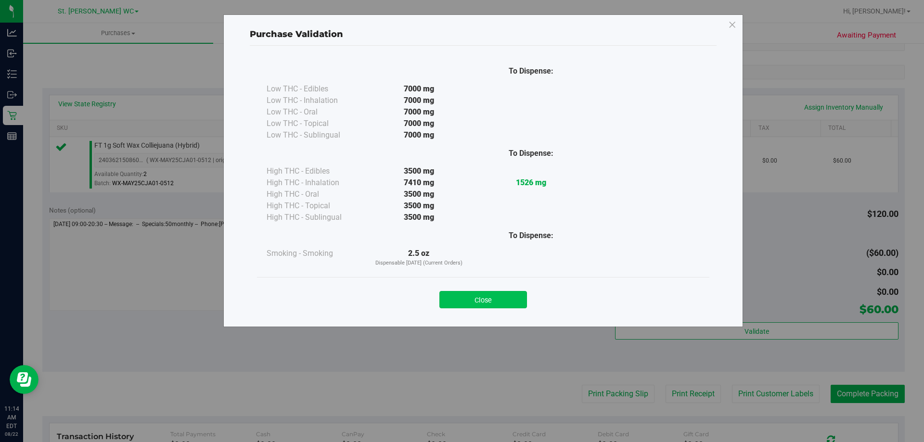
click at [504, 297] on button "Close" at bounding box center [483, 299] width 88 height 17
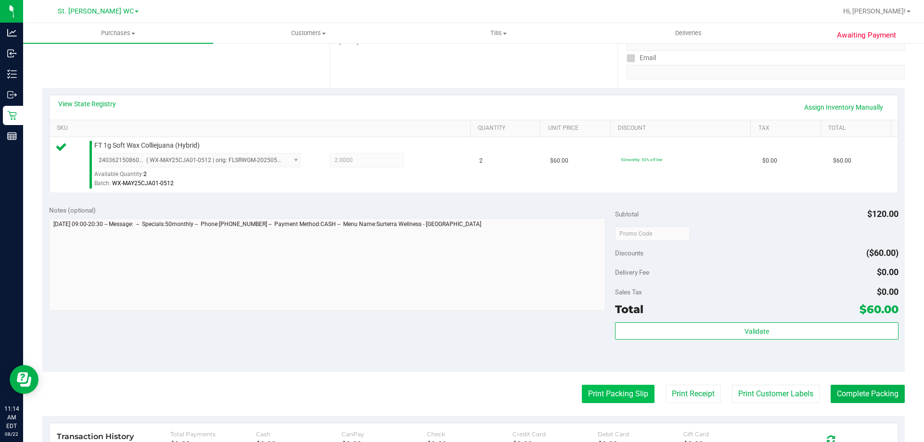
click at [626, 403] on button "Print Packing Slip" at bounding box center [618, 394] width 73 height 18
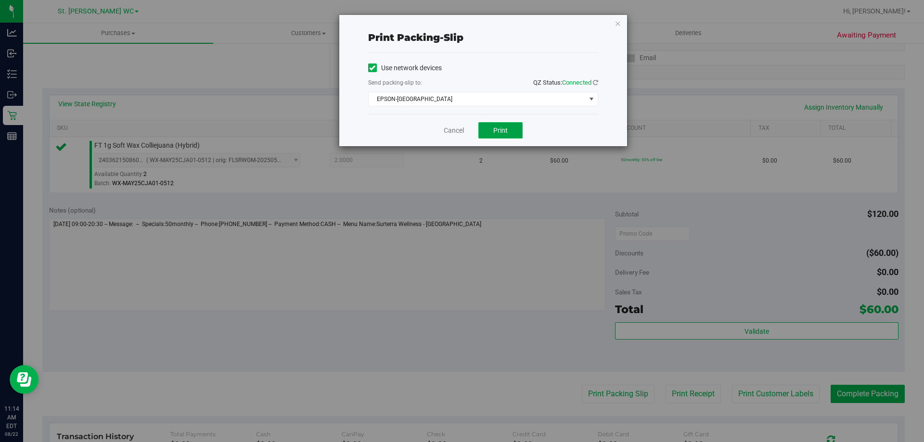
click at [510, 137] on button "Print" at bounding box center [500, 130] width 44 height 16
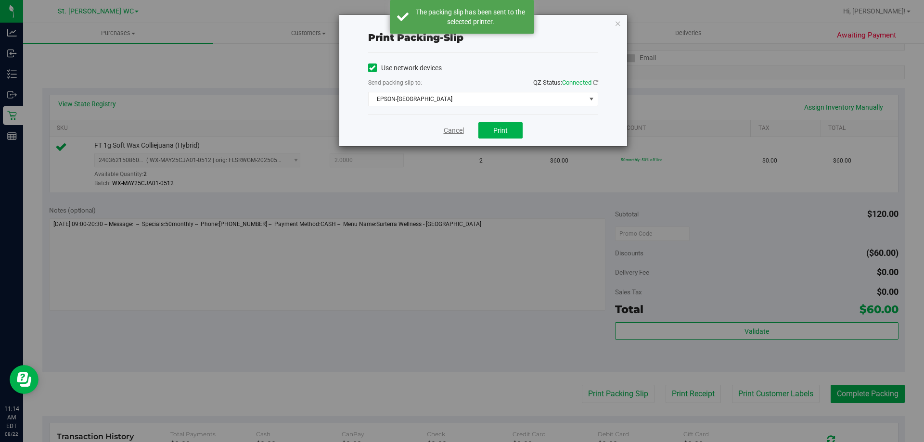
click at [445, 130] on link "Cancel" at bounding box center [454, 131] width 20 height 10
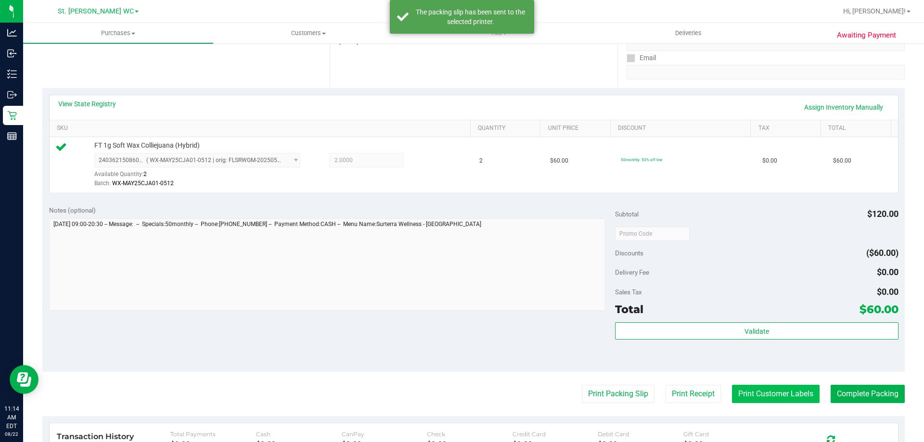
click at [776, 402] on button "Print Customer Labels" at bounding box center [776, 394] width 88 height 18
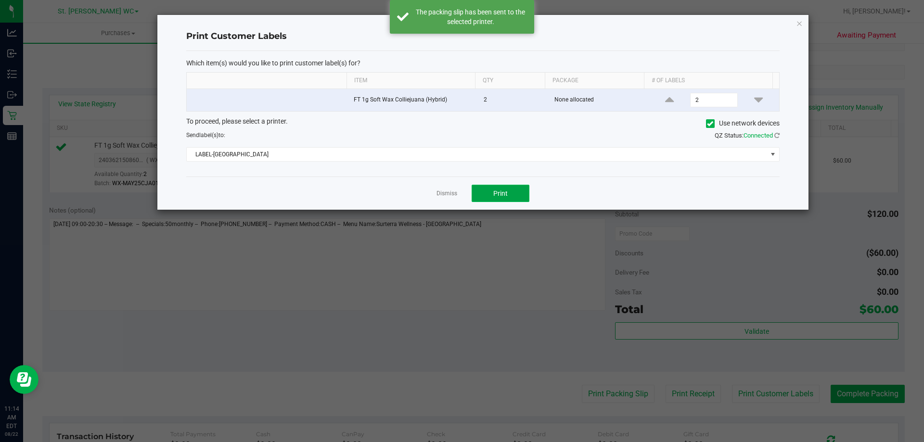
click at [516, 200] on button "Print" at bounding box center [500, 193] width 58 height 17
click at [442, 193] on link "Dismiss" at bounding box center [446, 194] width 21 height 8
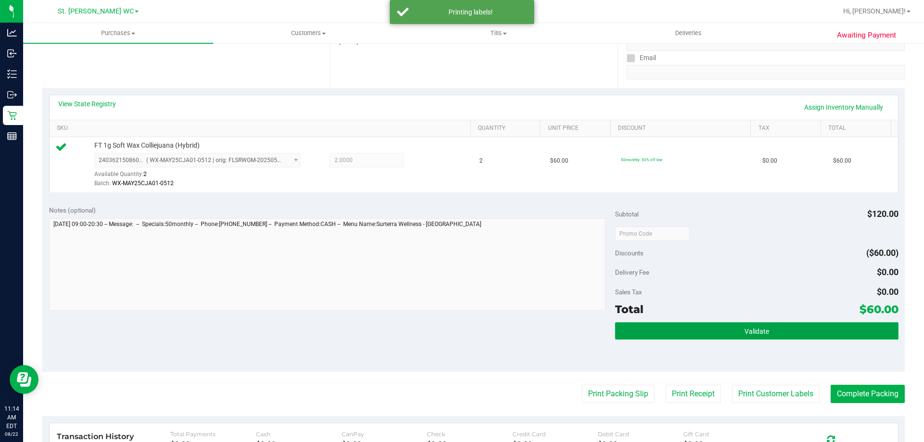
click at [832, 335] on button "Validate" at bounding box center [756, 330] width 283 height 17
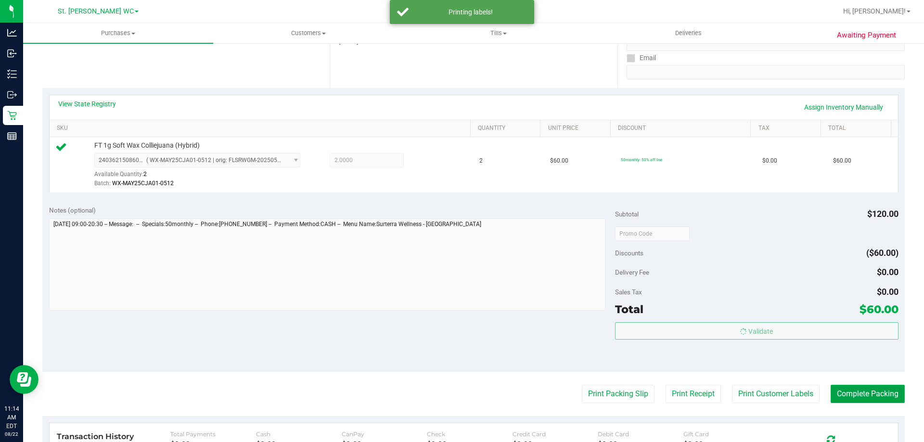
click at [852, 402] on button "Complete Packing" at bounding box center [867, 394] width 74 height 18
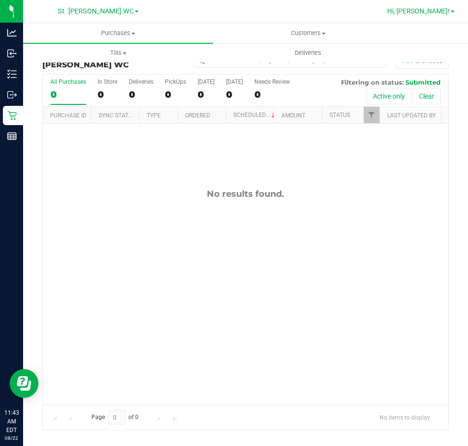
click at [442, 14] on span "Hi, [PERSON_NAME]!" at bounding box center [418, 11] width 63 height 8
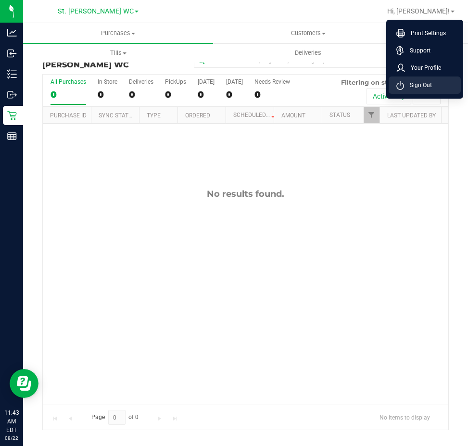
click at [430, 87] on span "Sign Out" at bounding box center [418, 85] width 28 height 10
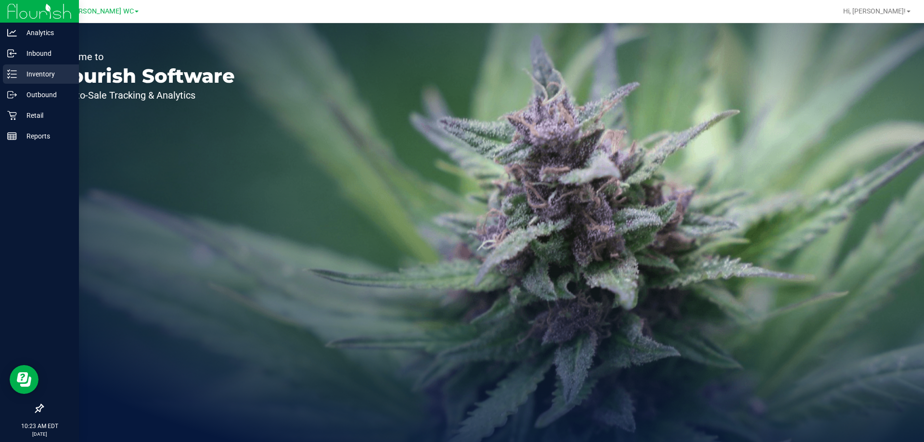
click at [40, 84] on link "Inventory" at bounding box center [39, 74] width 79 height 21
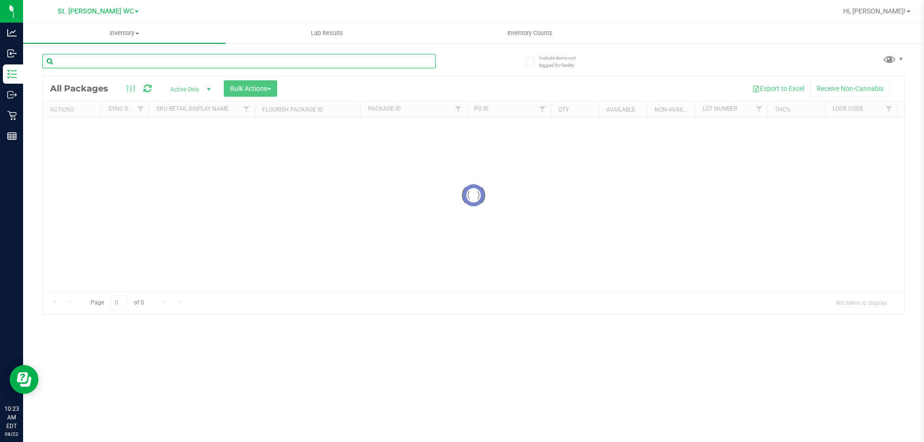
click at [98, 60] on input "text" at bounding box center [238, 61] width 393 height 14
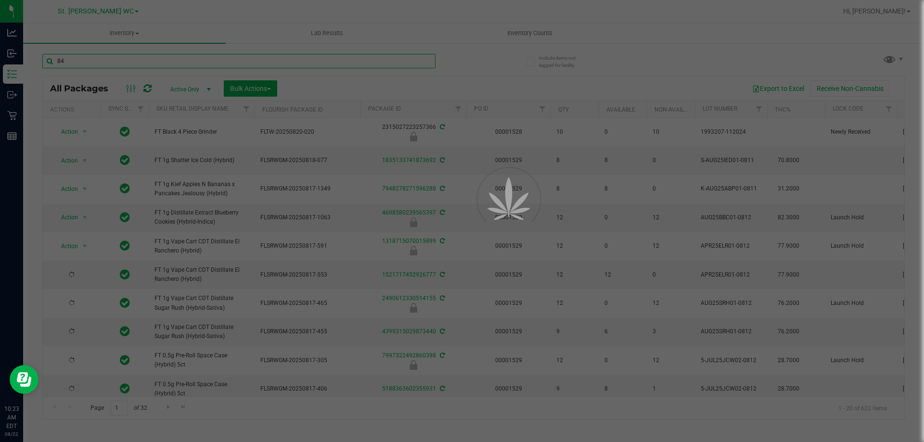
type input "842"
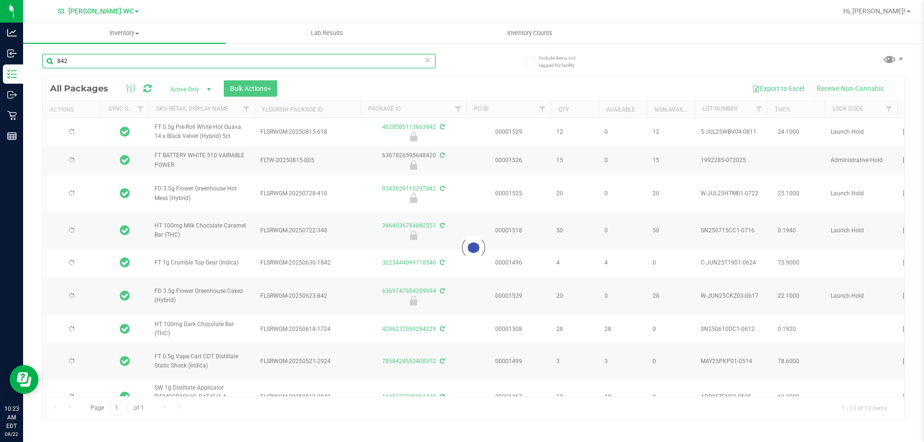
type input "2026-01-18"
type input "2025-12-21"
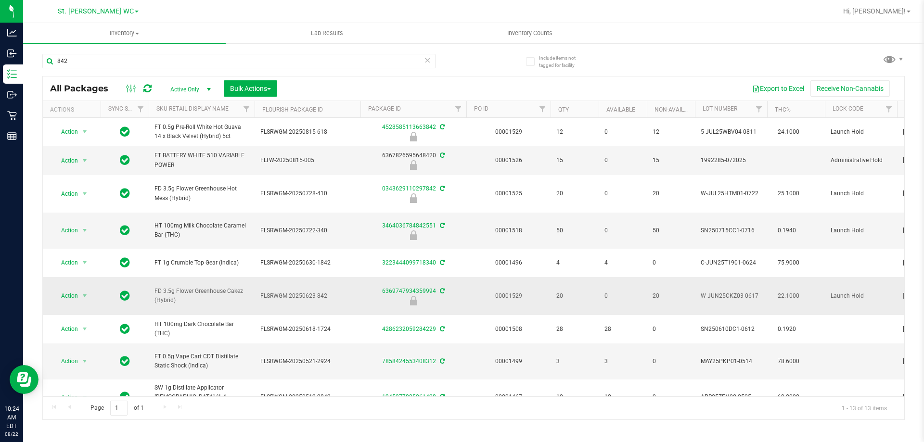
click at [172, 288] on span "FD 3.5g Flower Greenhouse Cakez (Hybrid)" at bounding box center [201, 296] width 94 height 18
copy tr "FD 3.5g Flower Greenhouse Cakez (Hybrid)"
click at [192, 65] on input "842" at bounding box center [238, 61] width 393 height 14
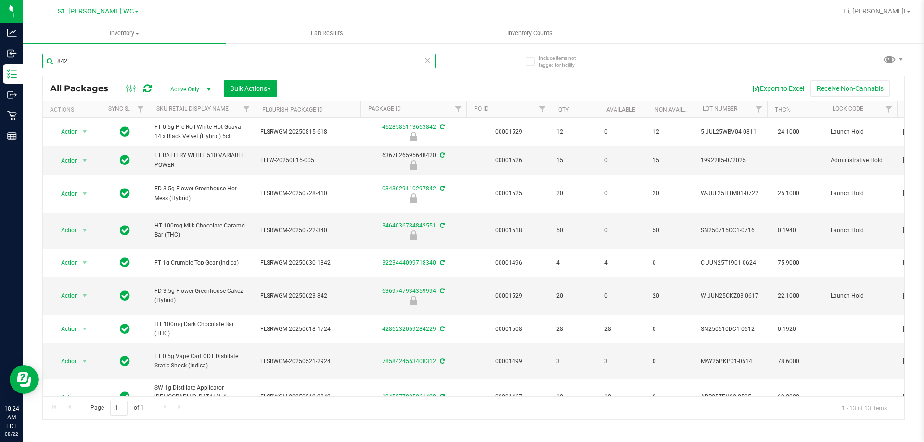
click at [192, 65] on input "842" at bounding box center [238, 61] width 393 height 14
paste input "FD 3.5g Flower Greenhouse Cakez (Hybrid)"
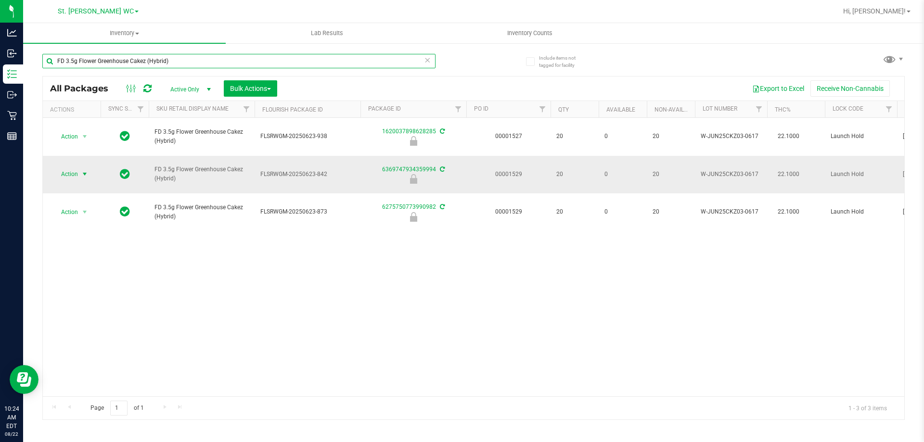
type input "FD 3.5g Flower Greenhouse Cakez (Hybrid)"
click at [64, 167] on span "Action" at bounding box center [65, 173] width 26 height 13
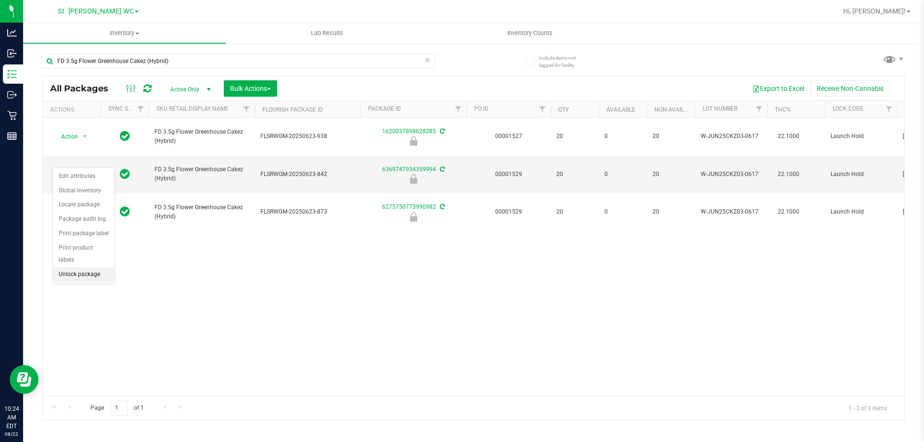
click at [71, 267] on li "Unlock package" at bounding box center [84, 274] width 62 height 14
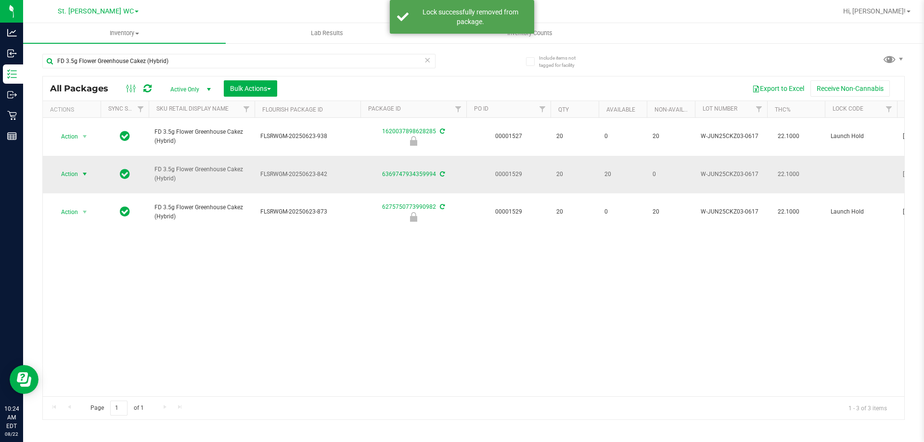
click at [81, 167] on span "select" at bounding box center [85, 173] width 12 height 13
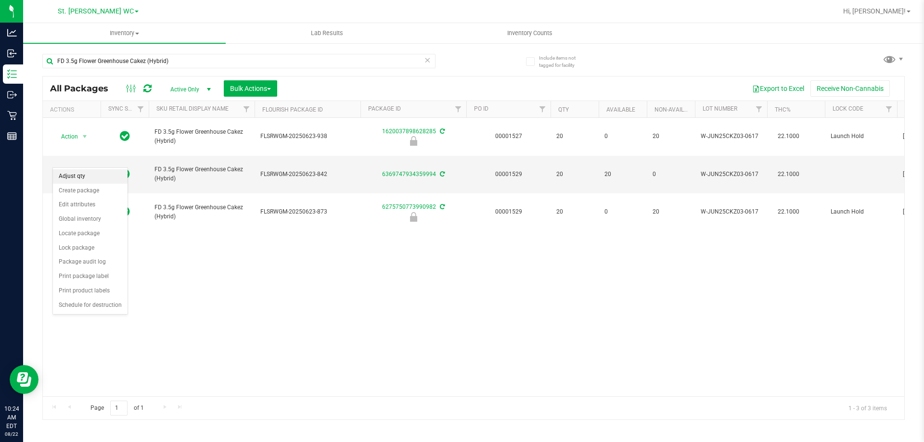
click at [81, 178] on li "Adjust qty" at bounding box center [90, 176] width 75 height 14
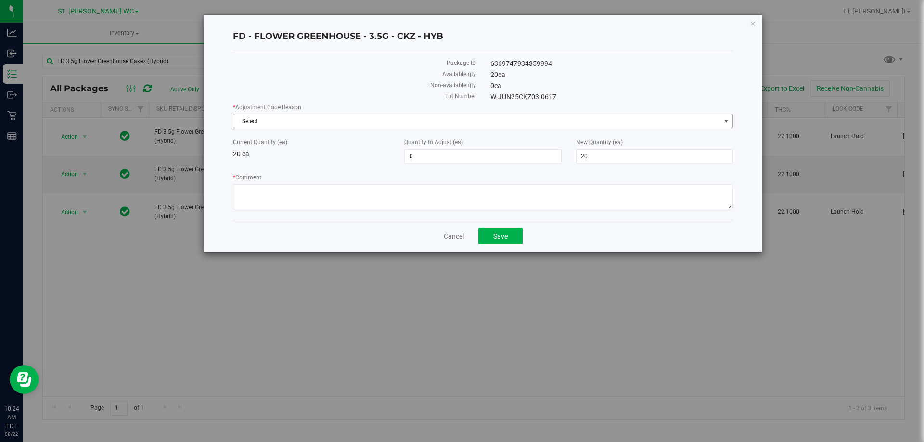
click at [482, 123] on span "Select" at bounding box center [476, 120] width 487 height 13
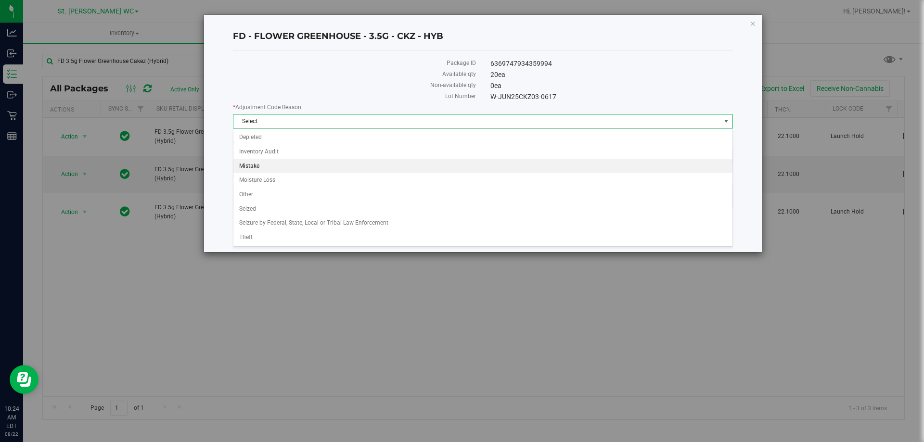
click at [349, 168] on li "Mistake" at bounding box center [482, 166] width 499 height 14
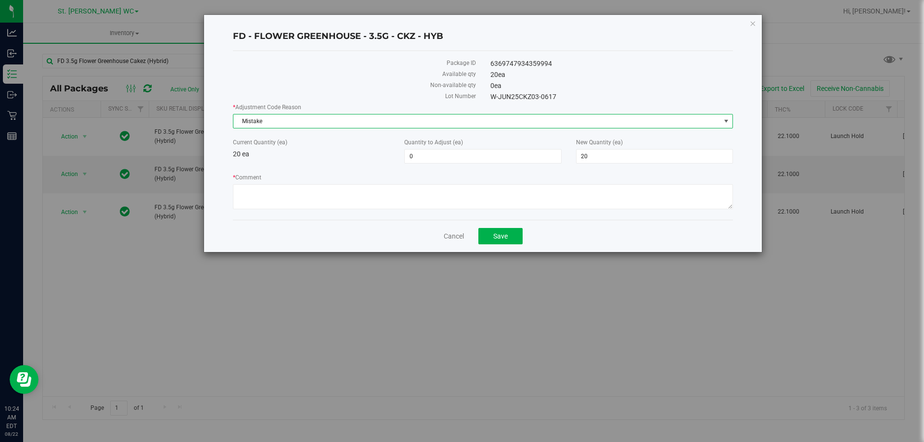
click at [328, 131] on div "* Adjustment Code Reason Mistake Select Depleted Inventory Audit Mistake Moistu…" at bounding box center [483, 157] width 500 height 109
click at [327, 127] on span "Mistake" at bounding box center [476, 120] width 487 height 13
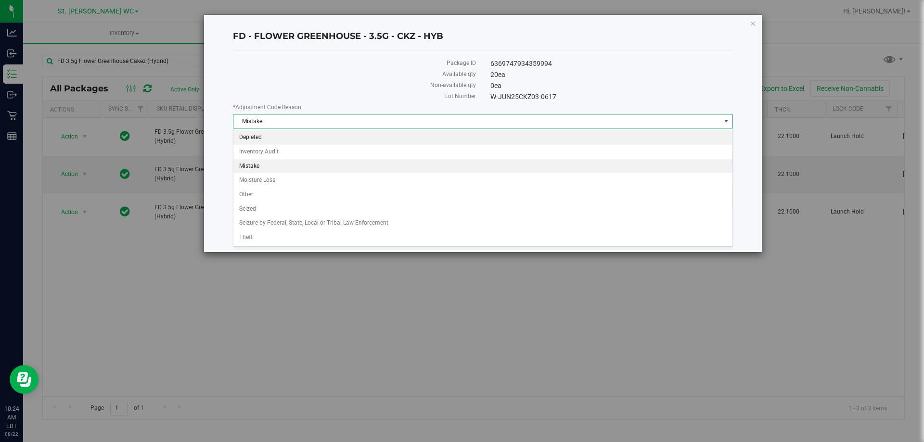
click at [299, 133] on li "Depleted" at bounding box center [482, 137] width 499 height 14
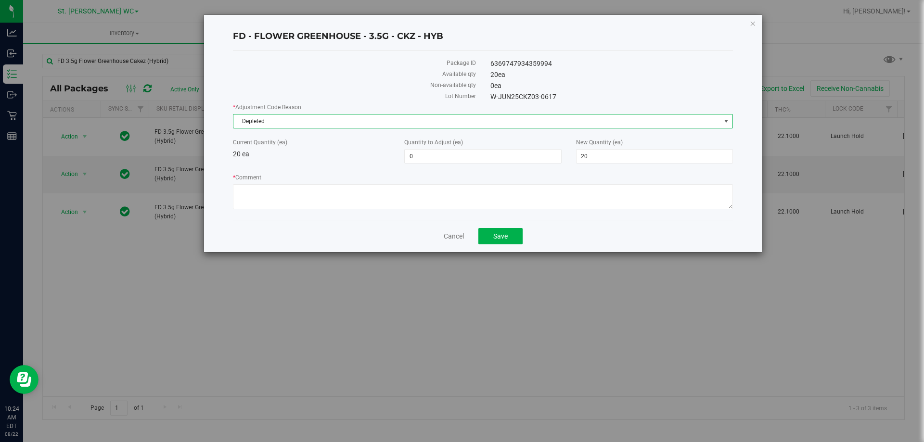
click at [308, 119] on span "Depleted" at bounding box center [476, 120] width 487 height 13
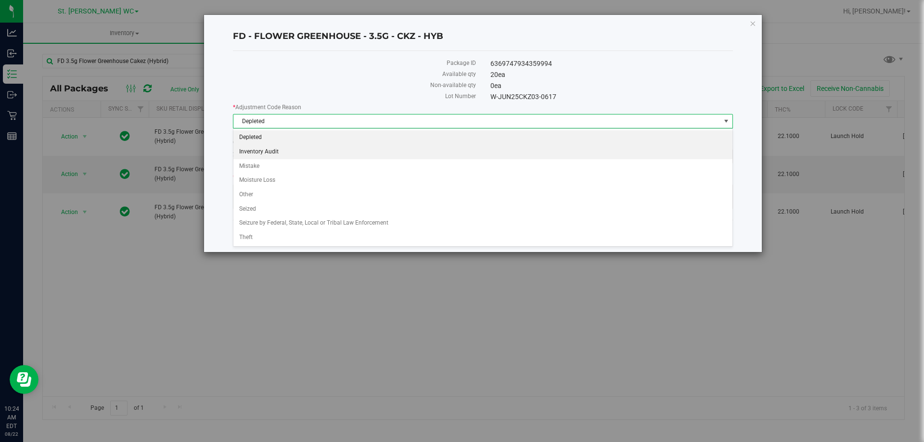
click at [288, 149] on li "Inventory Audit" at bounding box center [482, 152] width 499 height 14
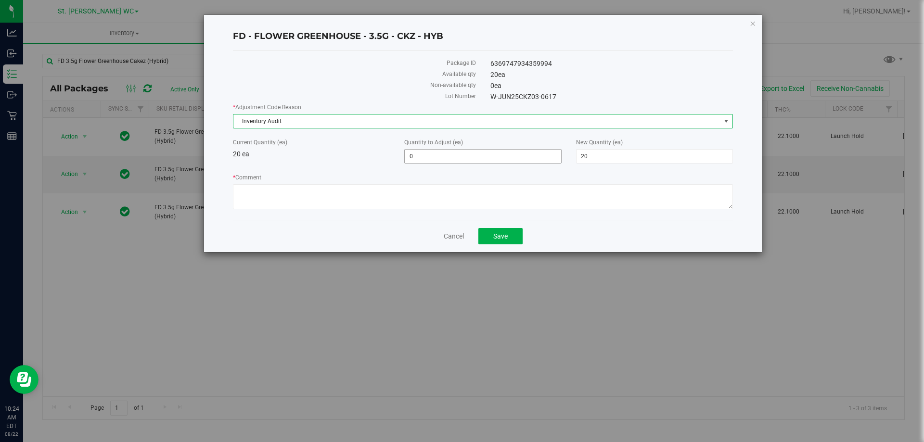
click at [507, 157] on span "0 0" at bounding box center [482, 156] width 157 height 14
type input "-1"
type input "19"
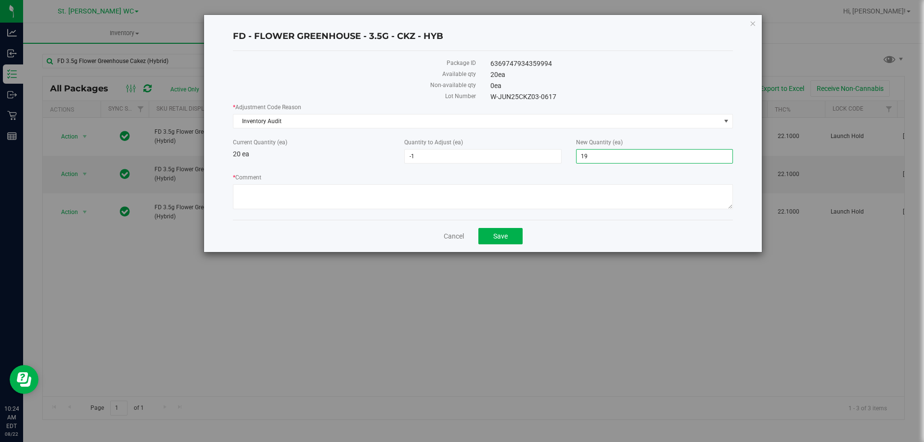
click at [477, 181] on label "* Comment" at bounding box center [483, 177] width 500 height 9
click at [477, 184] on textarea "* Comment" at bounding box center [483, 196] width 500 height 25
click at [470, 195] on textarea "* Comment" at bounding box center [483, 196] width 500 height 25
type textarea "fresh box, counted upon open. only 19 in package. -cj"
click at [501, 236] on span "Save" at bounding box center [500, 236] width 14 height 8
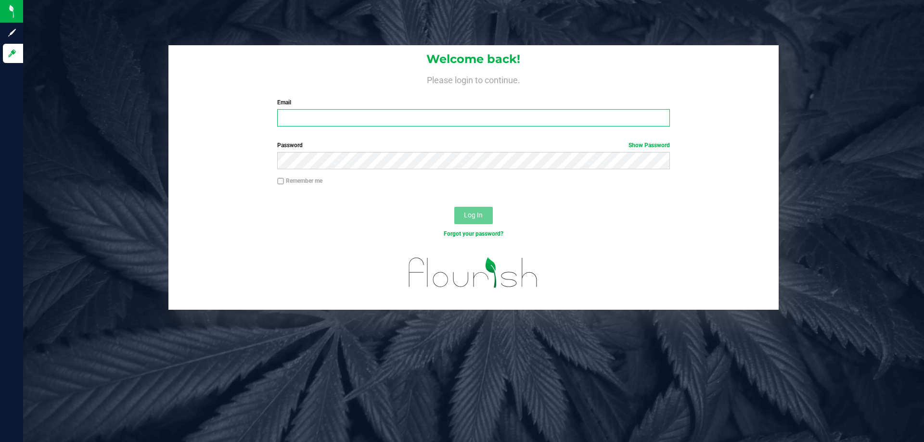
click at [335, 124] on input "Email" at bounding box center [473, 117] width 392 height 17
type input "ironshausen@liveparallel.com"
click at [454, 207] on button "Log In" at bounding box center [473, 215] width 38 height 17
